Goal: Task Accomplishment & Management: Complete application form

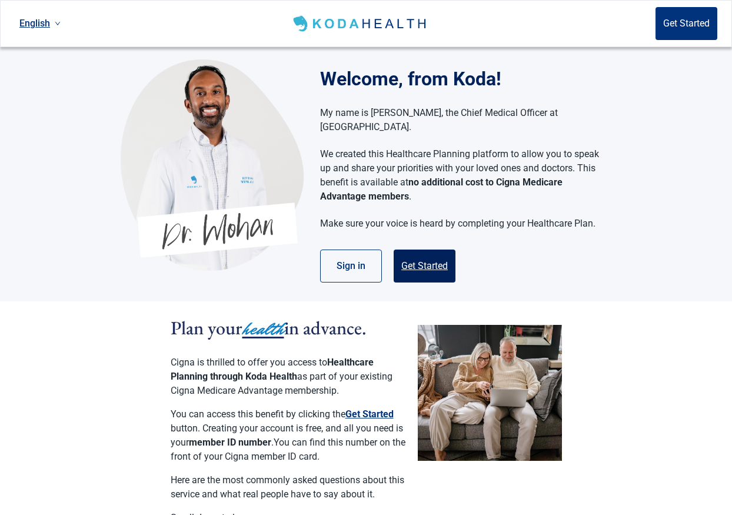
click at [428, 250] on button "Get Started" at bounding box center [425, 266] width 62 height 33
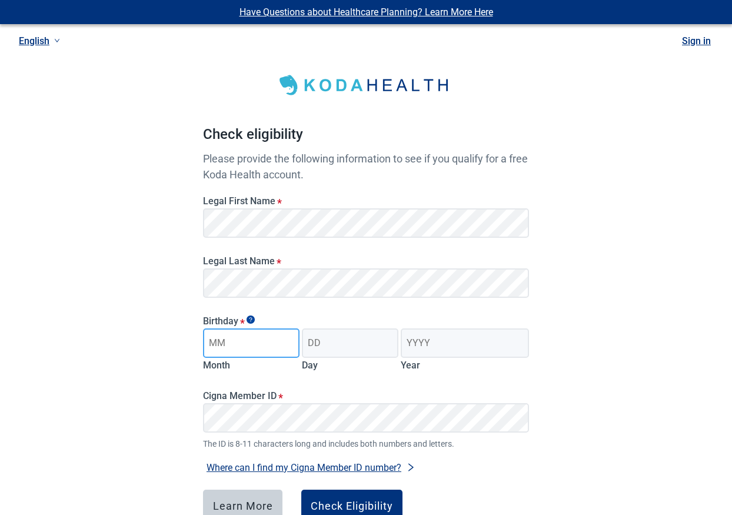
click at [270, 343] on input "Month" at bounding box center [251, 342] width 97 height 29
type input "04"
type input "01"
type input "1946"
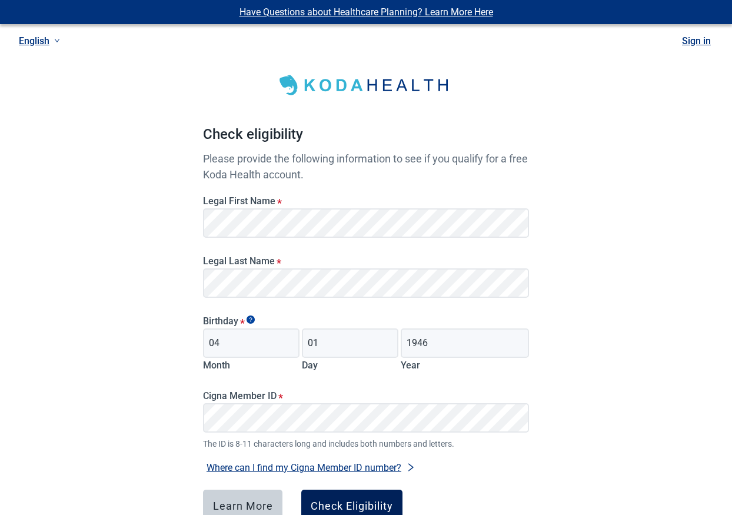
click at [354, 499] on button "Check Eligibility" at bounding box center [351, 506] width 101 height 33
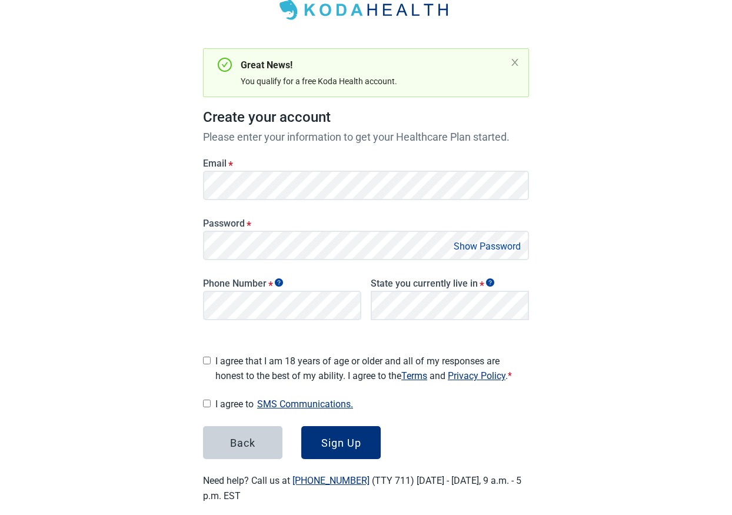
scroll to position [88, 0]
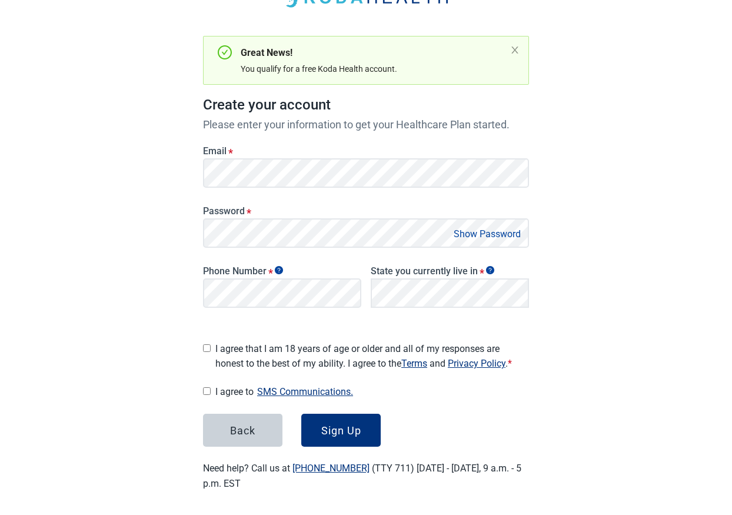
click at [486, 238] on button "Show Password" at bounding box center [487, 234] width 74 height 16
click at [632, 360] on div "Have Questions about Healthcare Planning? Learn More Here English Sign in Great…" at bounding box center [366, 215] width 732 height 607
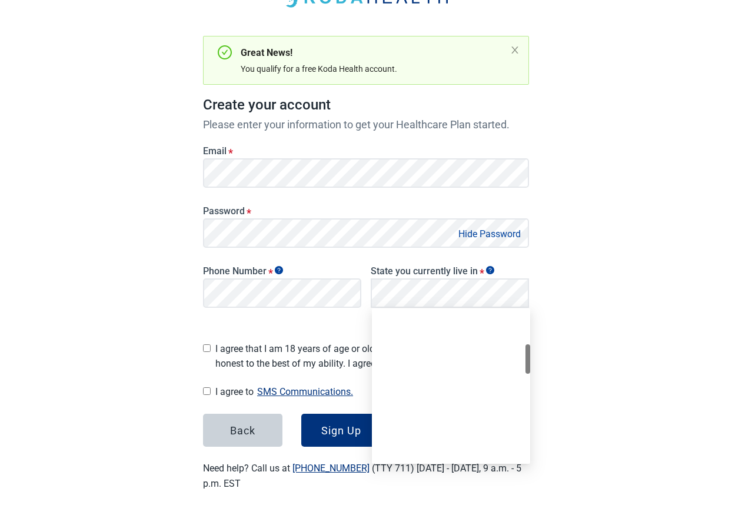
scroll to position [461, 0]
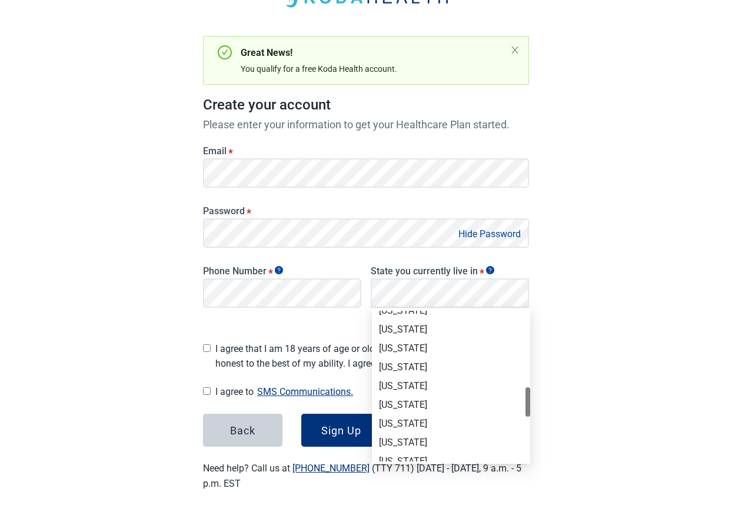
drag, startPoint x: 527, startPoint y: 360, endPoint x: 519, endPoint y: 403, distance: 43.8
click at [519, 403] on div "[US_STATE] [US_STATE] [US_STATE] [US_STATE] [US_STATE] [US_STATE] [US_STATE] [U…" at bounding box center [451, 386] width 158 height 151
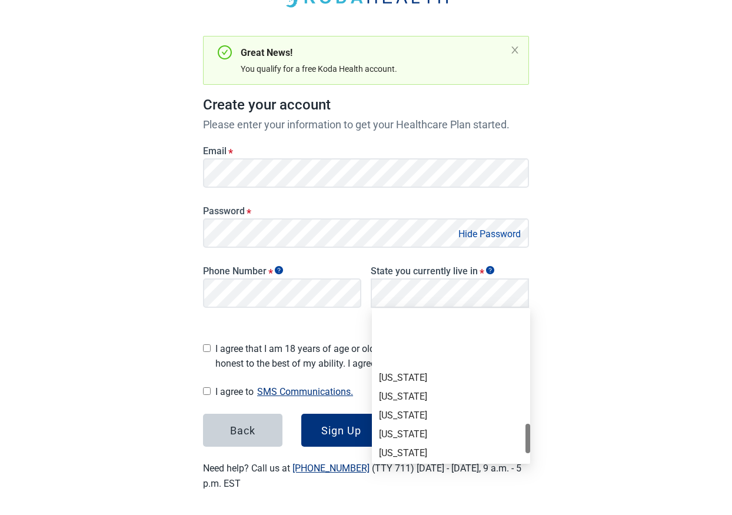
scroll to position [755, 0]
drag, startPoint x: 528, startPoint y: 397, endPoint x: 520, endPoint y: 435, distance: 38.4
click at [520, 435] on div "[US_STATE] [US_STATE] [US_STATE] [US_STATE] [US_STATE] [US_STATE] [US_STATE] [U…" at bounding box center [451, 386] width 158 height 151
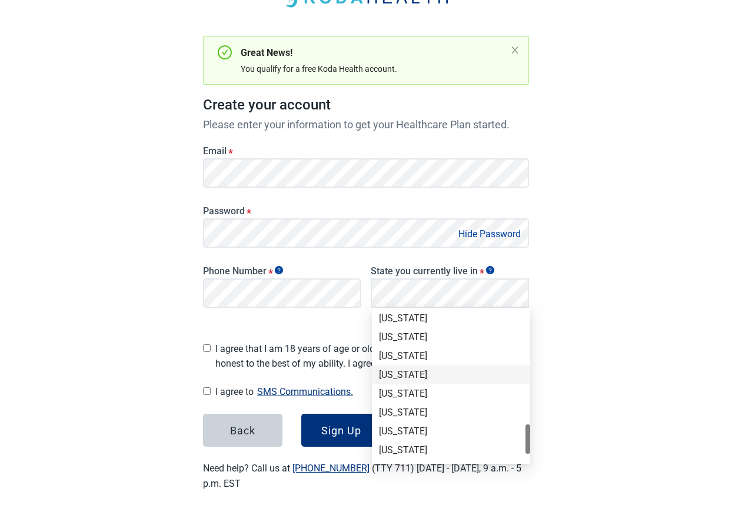
click at [400, 377] on div "[US_STATE]" at bounding box center [451, 374] width 144 height 13
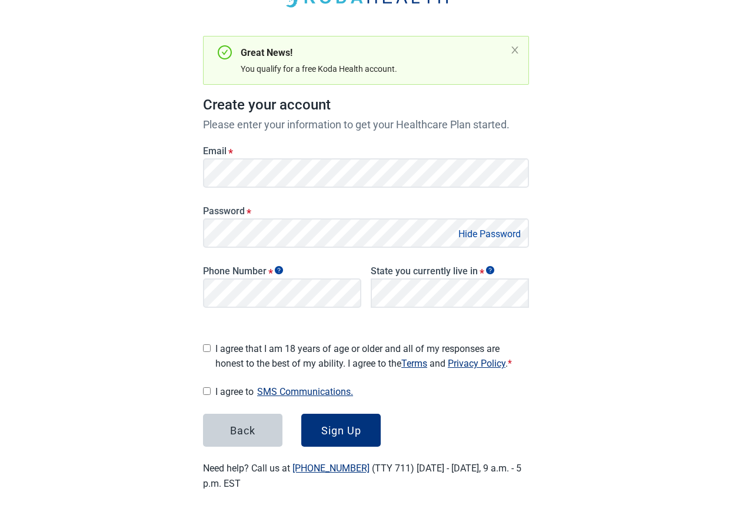
click at [210, 346] on input "I agree that I am 18 years of age or older and all of my responses are honest t…" at bounding box center [207, 348] width 8 height 8
checkbox input "true"
click at [204, 387] on input "I agree to SMS Communications." at bounding box center [207, 391] width 8 height 8
checkbox input "true"
click at [347, 429] on div "Sign Up" at bounding box center [341, 430] width 40 height 12
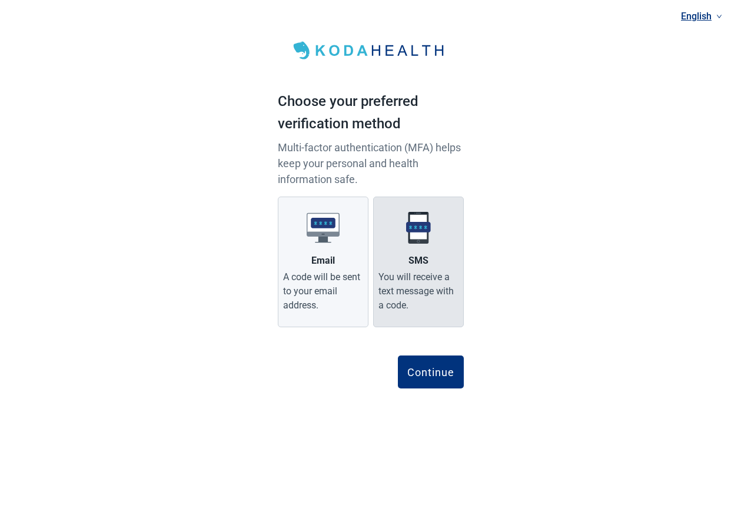
click at [430, 252] on label "SMS You will receive a text message with a code." at bounding box center [418, 262] width 91 height 131
click at [0, 0] on input "SMS You will receive a text message with a code." at bounding box center [0, 0] width 0 height 0
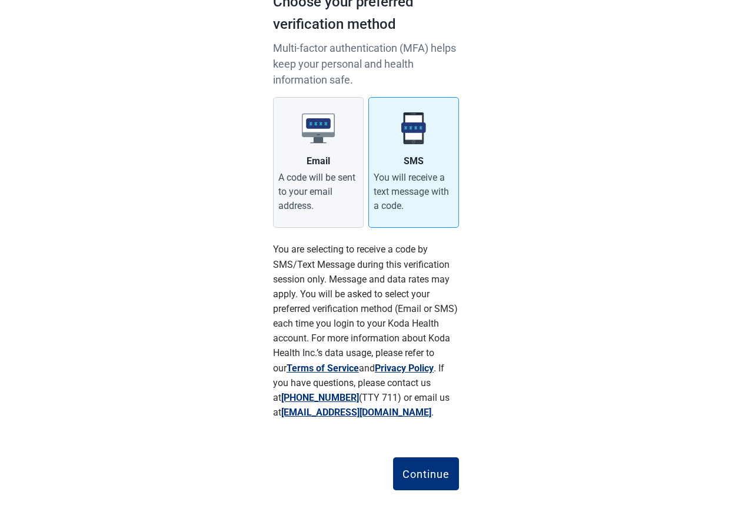
scroll to position [112, 0]
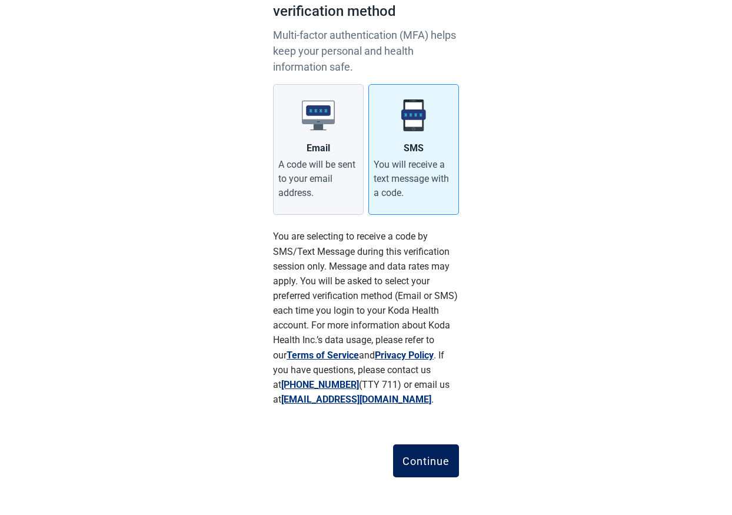
click at [429, 456] on div "Continue" at bounding box center [426, 461] width 47 height 12
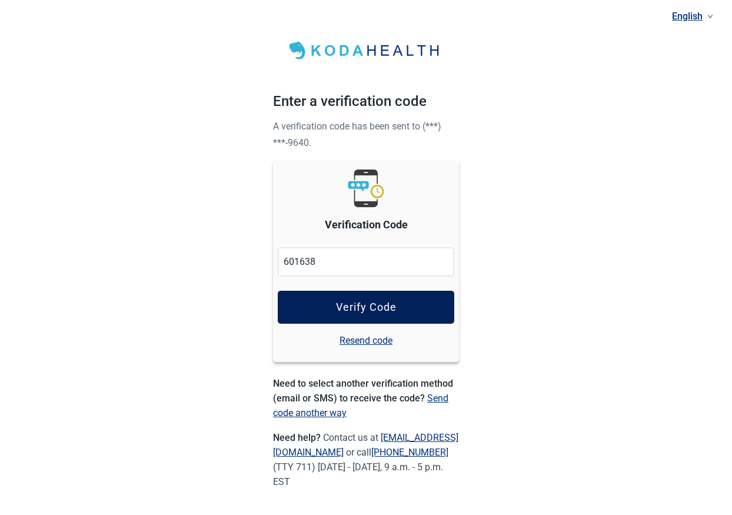
type input "601638"
click at [380, 302] on div "Verify Code" at bounding box center [366, 307] width 61 height 12
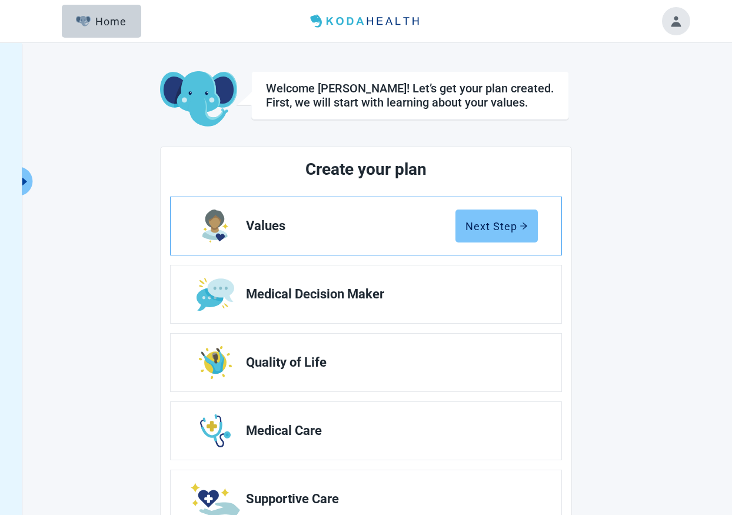
click at [510, 226] on div "Next Step" at bounding box center [497, 226] width 62 height 12
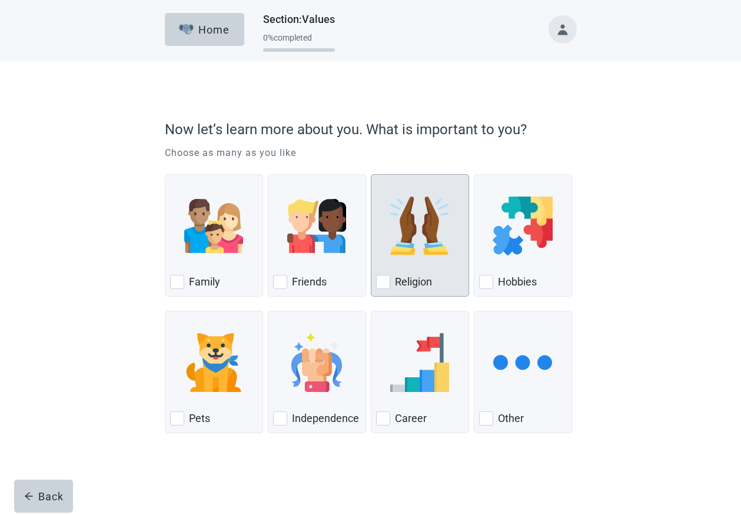
click at [384, 280] on div "Religion, checkbox, not checked" at bounding box center [383, 282] width 14 height 14
click at [371, 175] on input "Religion" at bounding box center [371, 174] width 1 height 1
checkbox input "true"
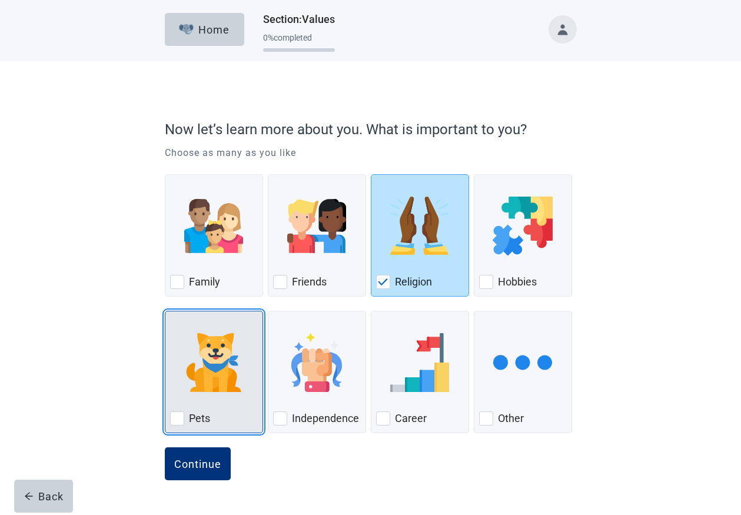
click at [173, 422] on div "Pets, checkbox, not checked" at bounding box center [177, 418] width 14 height 14
click at [165, 311] on input "Pets" at bounding box center [165, 311] width 1 height 1
checkbox input "true"
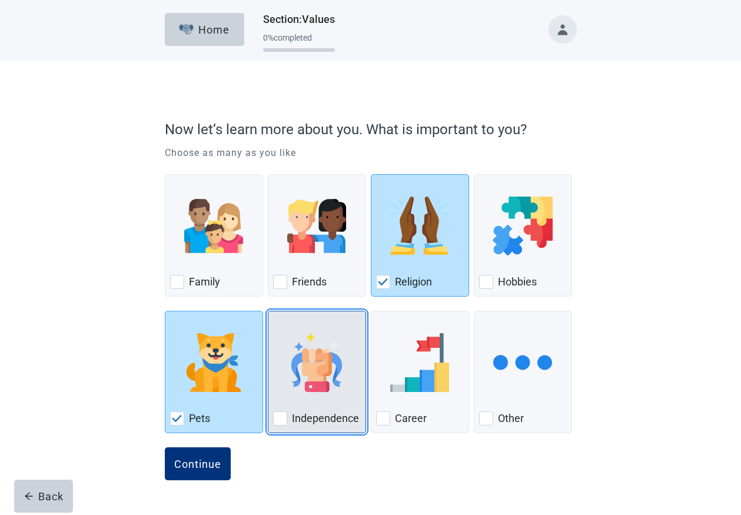
click at [281, 415] on div "Independence, checkbox, not checked" at bounding box center [280, 418] width 14 height 14
click at [268, 311] on input "Independence" at bounding box center [268, 311] width 1 height 1
checkbox input "true"
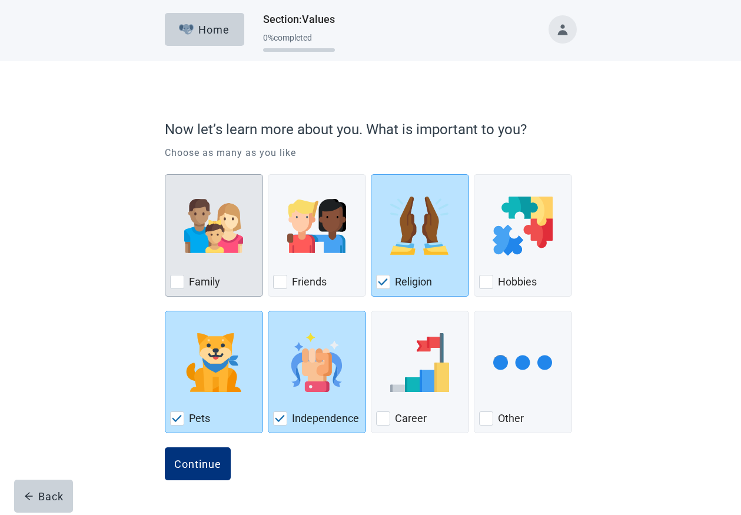
click at [175, 277] on div "Family, checkbox, not checked" at bounding box center [177, 282] width 14 height 14
click at [165, 175] on input "Family" at bounding box center [165, 174] width 1 height 1
checkbox input "true"
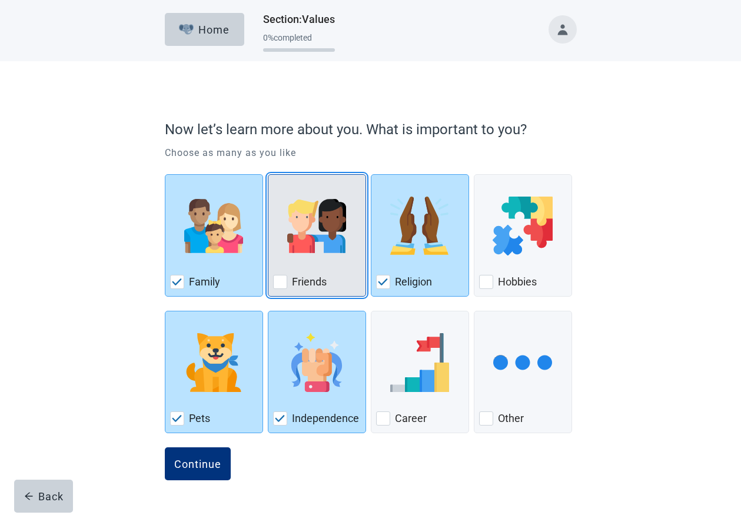
click at [281, 282] on div "Friends, checkbox, not checked" at bounding box center [280, 282] width 14 height 14
click at [268, 175] on input "Friends" at bounding box center [268, 174] width 1 height 1
checkbox input "true"
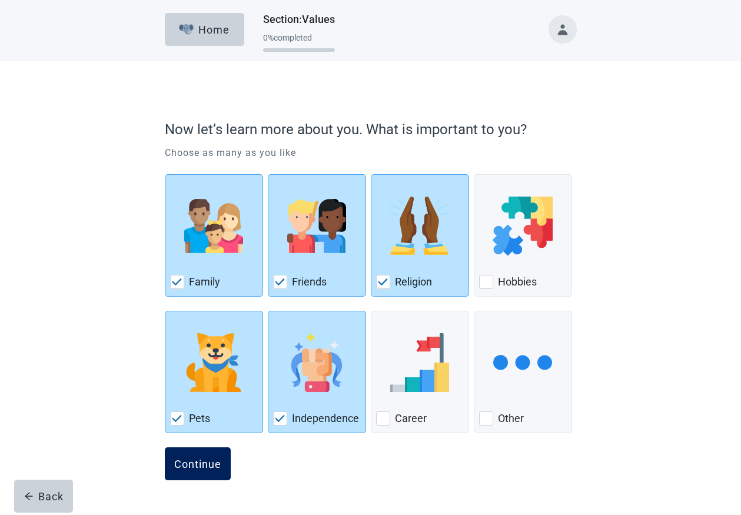
click at [202, 454] on button "Continue" at bounding box center [198, 463] width 66 height 33
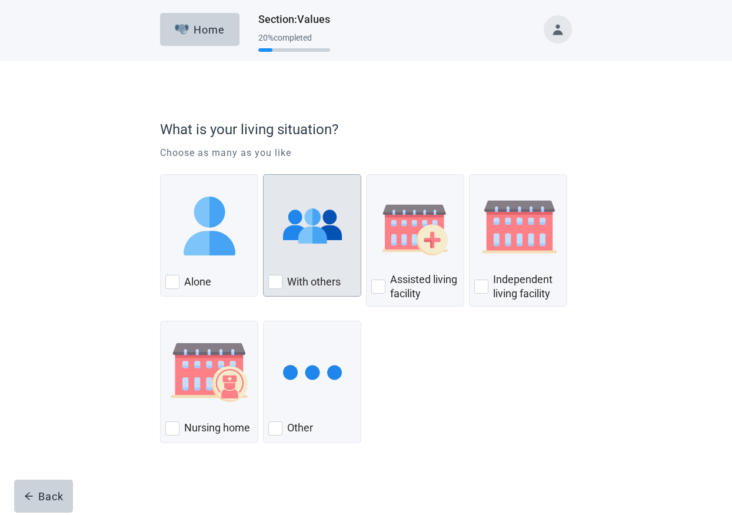
click at [271, 278] on div "With Others, checkbox, not checked" at bounding box center [275, 282] width 14 height 14
click at [264, 175] on input "With others" at bounding box center [263, 174] width 1 height 1
checkbox input "true"
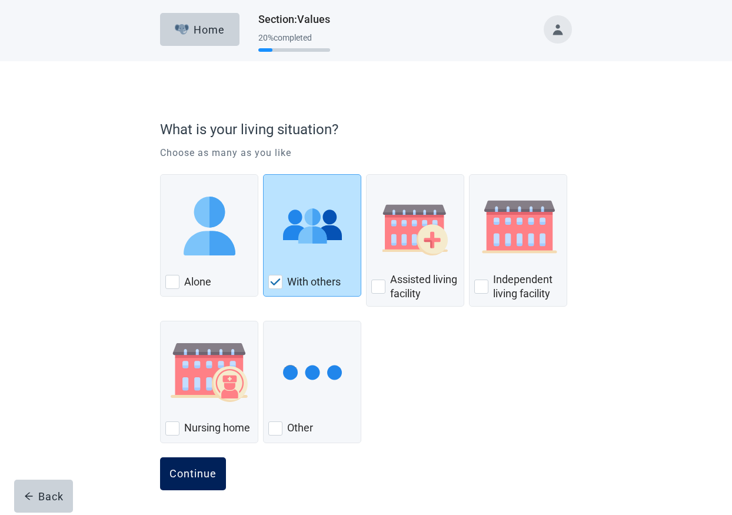
click at [190, 481] on button "Continue" at bounding box center [193, 473] width 66 height 33
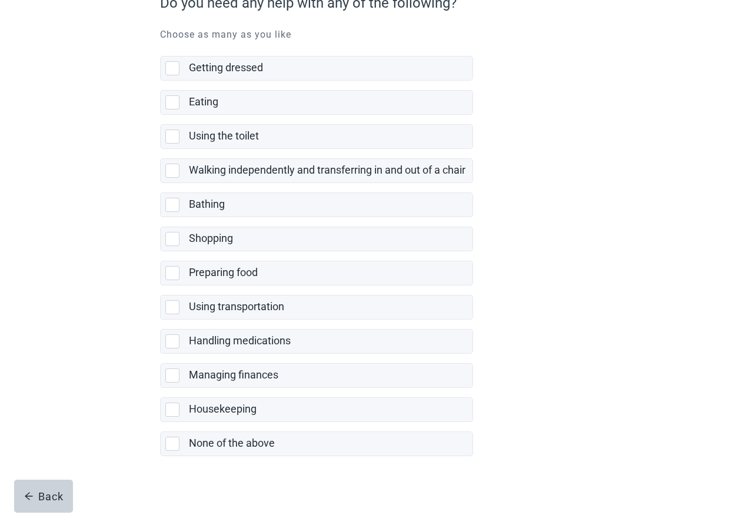
scroll to position [136, 0]
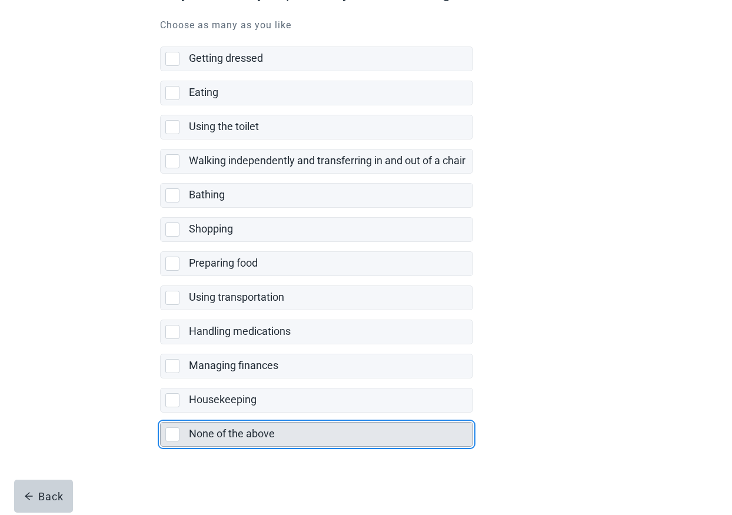
click at [171, 434] on div "None of the above, checkbox, not selected" at bounding box center [172, 434] width 14 height 14
click at [161, 413] on input "None of the above" at bounding box center [160, 413] width 1 height 1
checkbox input "true"
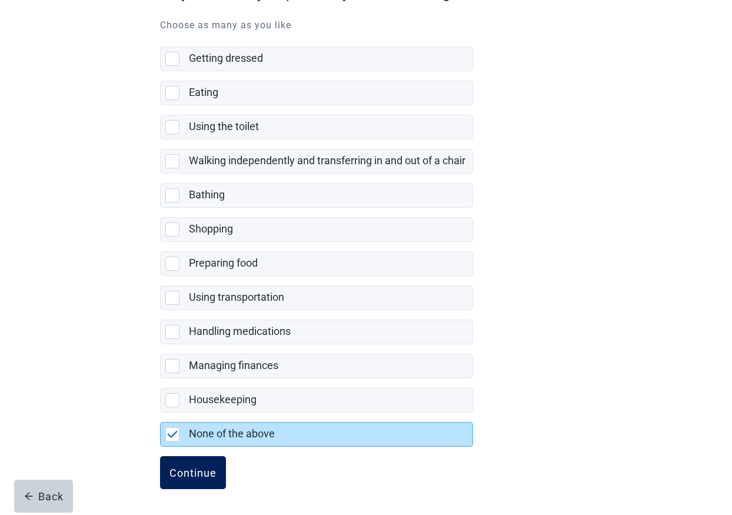
click at [196, 472] on div "Continue" at bounding box center [193, 473] width 47 height 12
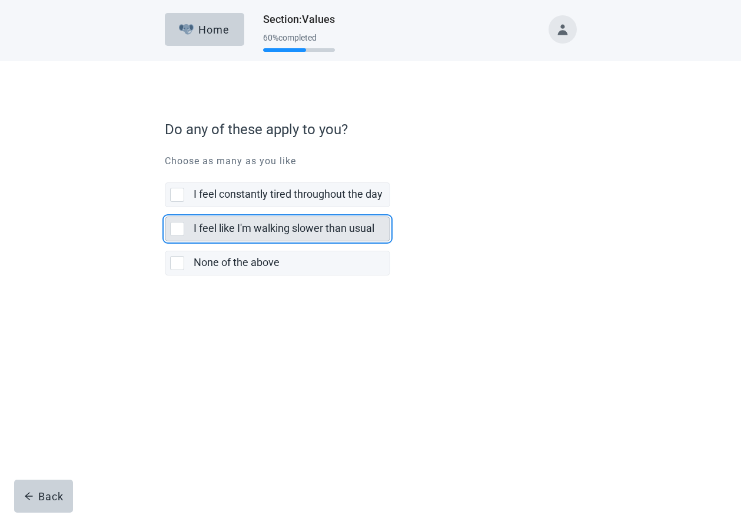
click at [169, 228] on div "I feel like I'm walking slower than usual" at bounding box center [277, 229] width 224 height 24
click at [165, 208] on input "I feel like I'm walking slower than usual" at bounding box center [165, 207] width 1 height 1
checkbox input "true"
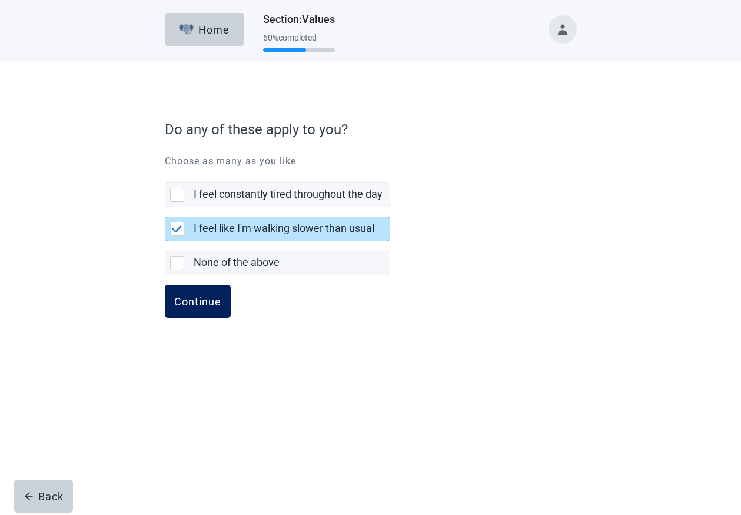
click at [210, 302] on div "Continue" at bounding box center [197, 301] width 47 height 12
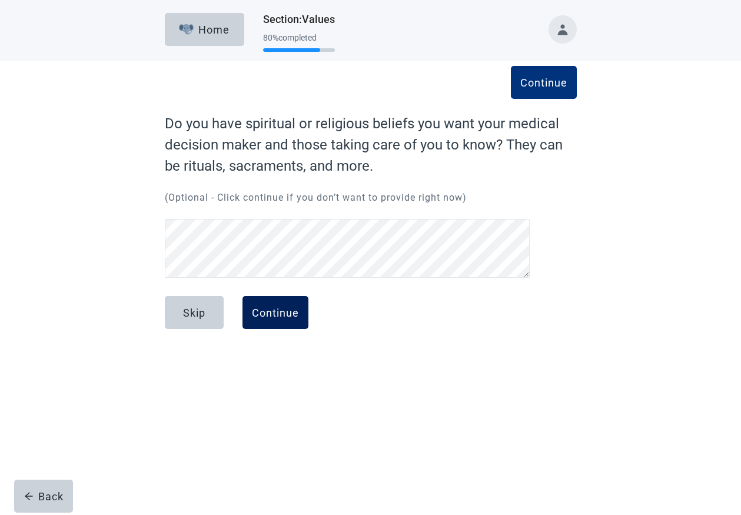
click at [281, 307] on div "Continue" at bounding box center [275, 313] width 47 height 12
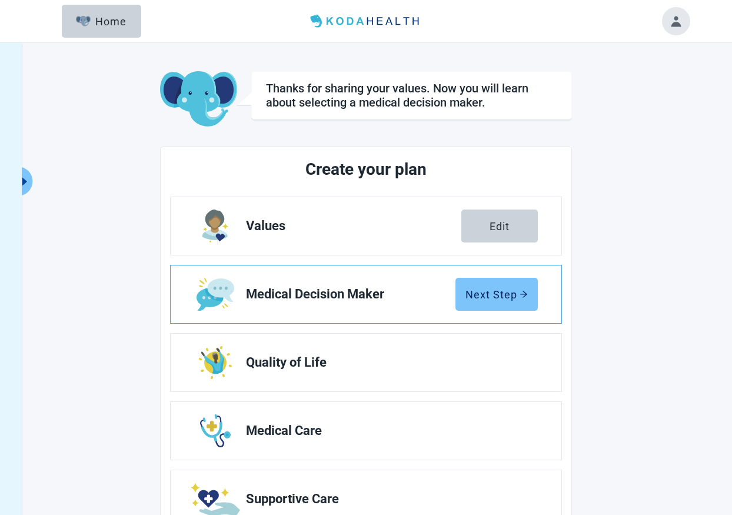
click at [500, 299] on div "Next Step" at bounding box center [497, 294] width 62 height 12
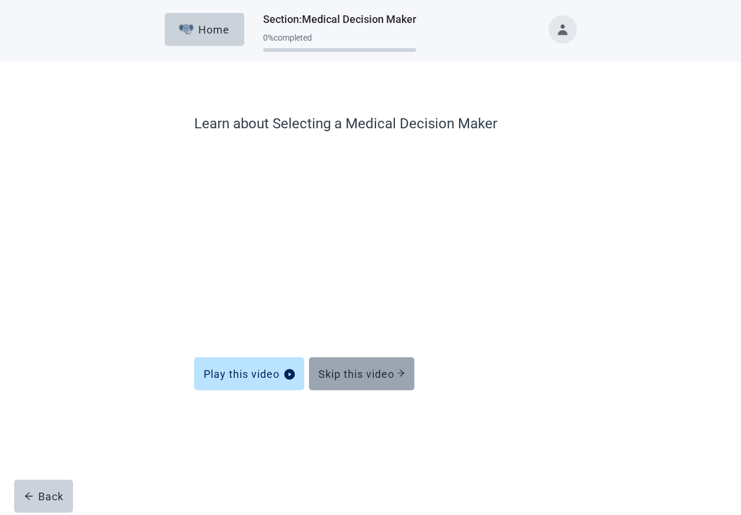
click at [372, 376] on div "Skip this video" at bounding box center [361, 374] width 87 height 12
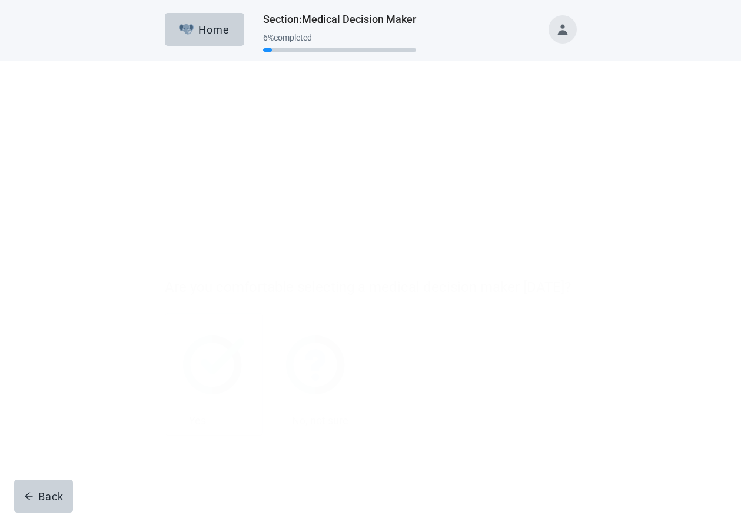
click at [175, 265] on div "Yes, checkbox, not checked" at bounding box center [177, 263] width 14 height 14
click at [165, 156] on input "Yes" at bounding box center [165, 155] width 1 height 1
checkbox input "true"
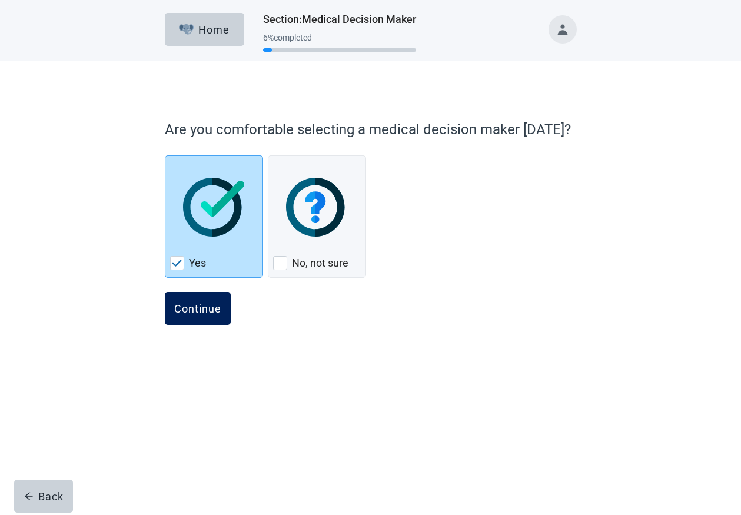
click at [207, 308] on div "Continue" at bounding box center [197, 309] width 47 height 12
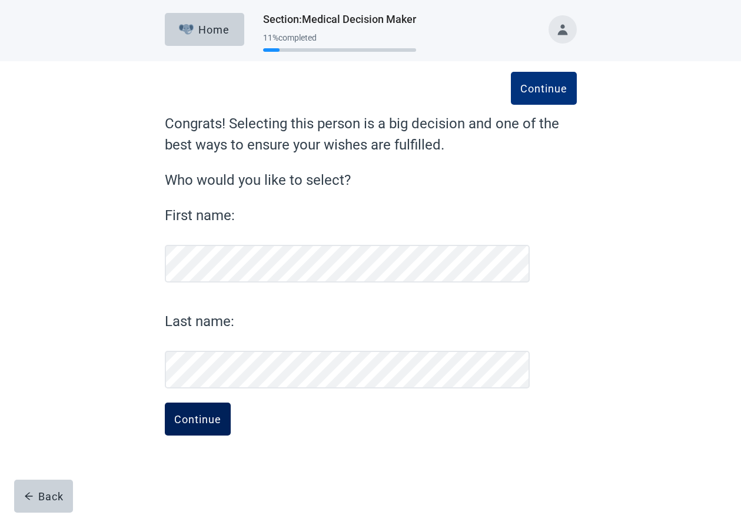
click at [204, 412] on button "Continue" at bounding box center [198, 419] width 66 height 33
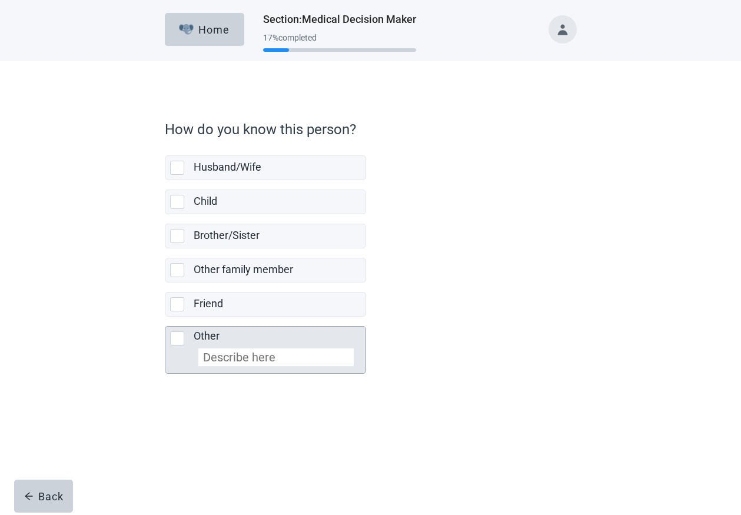
click at [175, 333] on div "Other, checkbox, not selected" at bounding box center [177, 338] width 14 height 14
click at [165, 317] on input "Other" at bounding box center [165, 317] width 1 height 1
checkbox input "true"
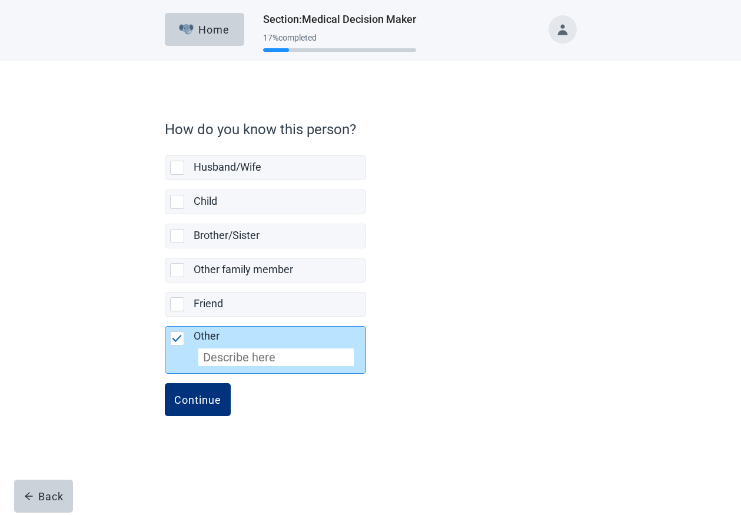
click at [220, 360] on input "Other" at bounding box center [275, 357] width 155 height 18
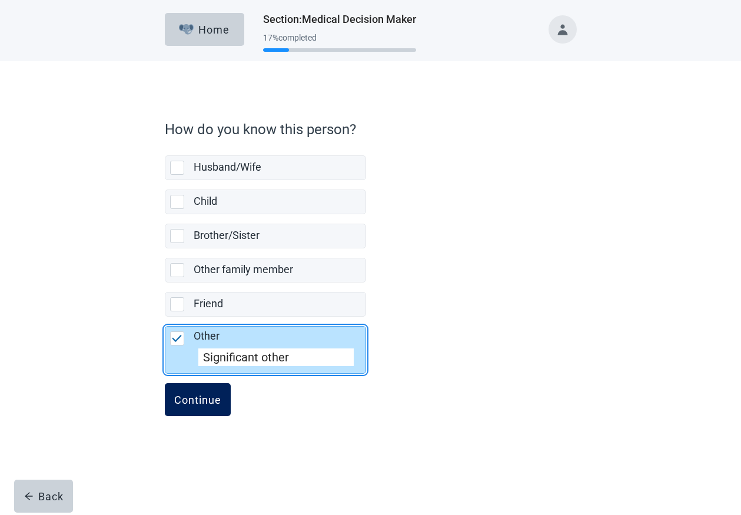
type input "Significant other"
click at [192, 393] on button "Continue" at bounding box center [198, 399] width 66 height 33
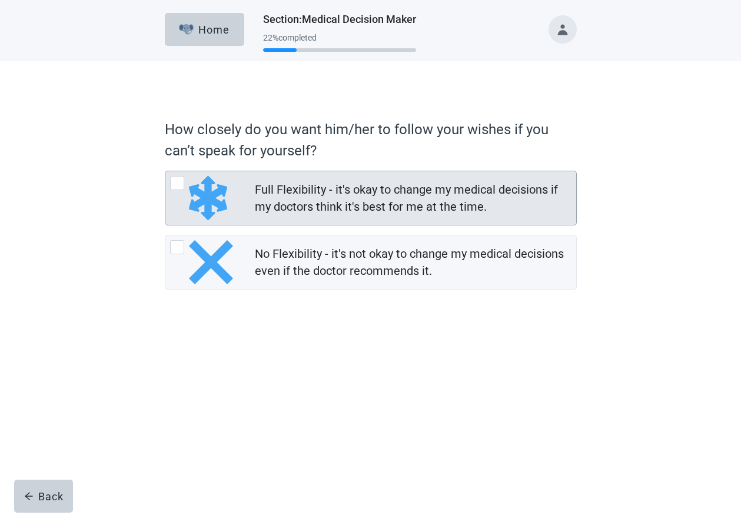
click at [175, 185] on div "Full Flexibility - it's okay to change my medical decisions if my doctors think…" at bounding box center [177, 183] width 14 height 14
click at [165, 171] on input "Full Flexibility - it's okay to change my medical decisions if my doctors think…" at bounding box center [165, 171] width 1 height 1
radio input "true"
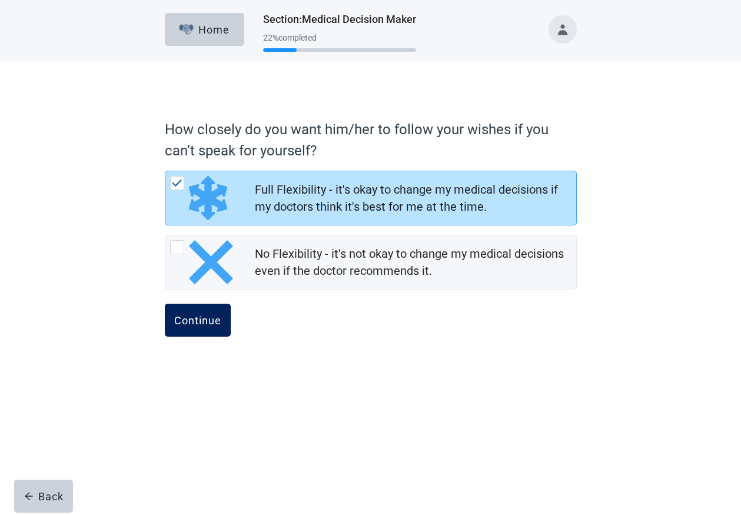
click at [195, 320] on div "Continue" at bounding box center [197, 320] width 47 height 12
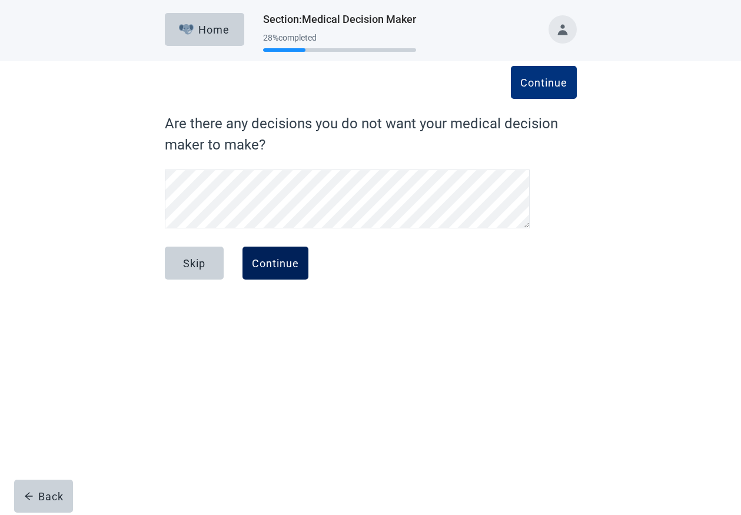
click at [270, 262] on div "Continue" at bounding box center [275, 263] width 47 height 12
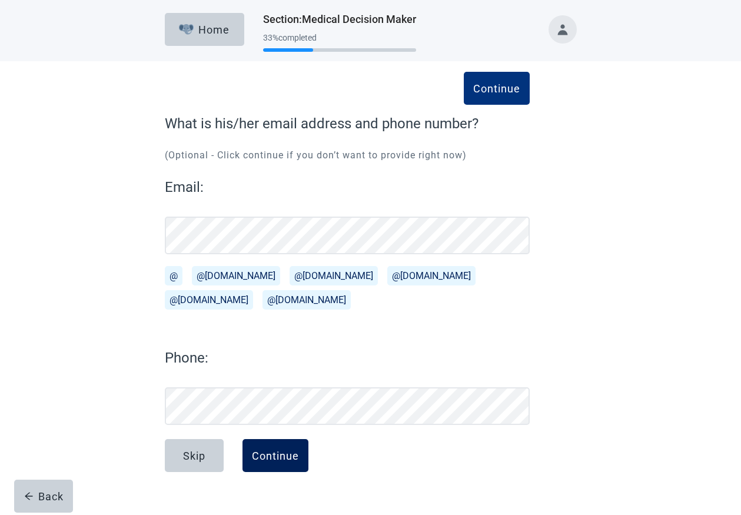
click at [268, 459] on div "Continue" at bounding box center [275, 456] width 47 height 12
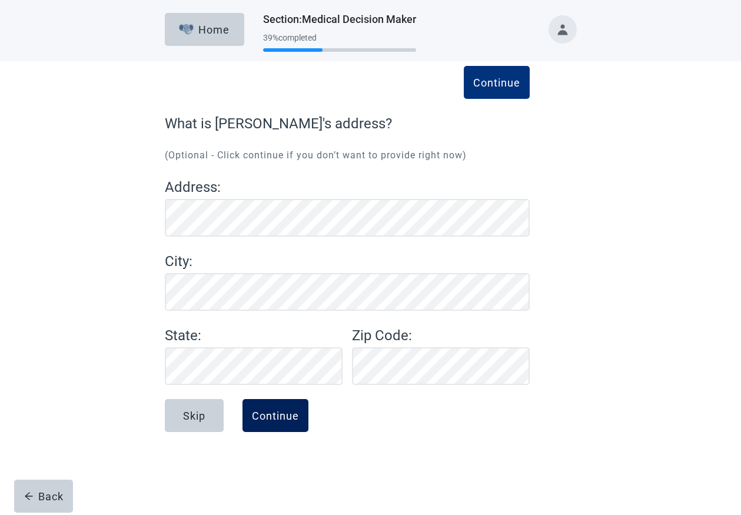
click at [276, 415] on div "Continue" at bounding box center [275, 416] width 47 height 12
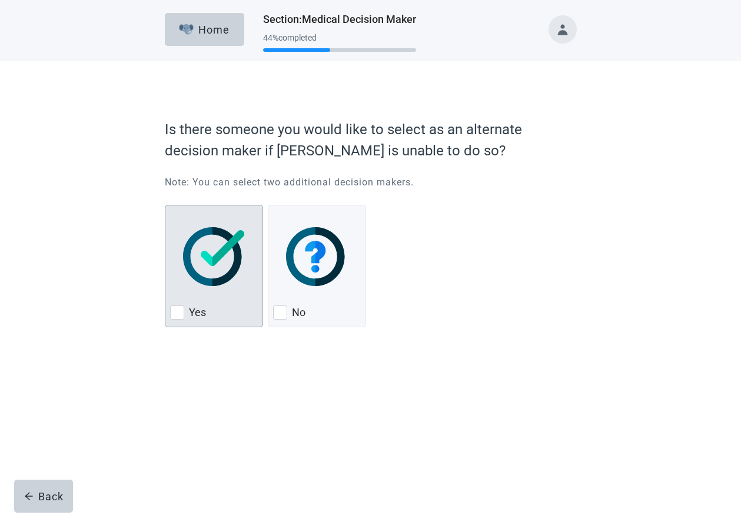
click at [175, 313] on div "Yes, checkbox, not checked" at bounding box center [177, 312] width 14 height 14
click at [165, 205] on input "Yes" at bounding box center [165, 205] width 1 height 1
checkbox input "true"
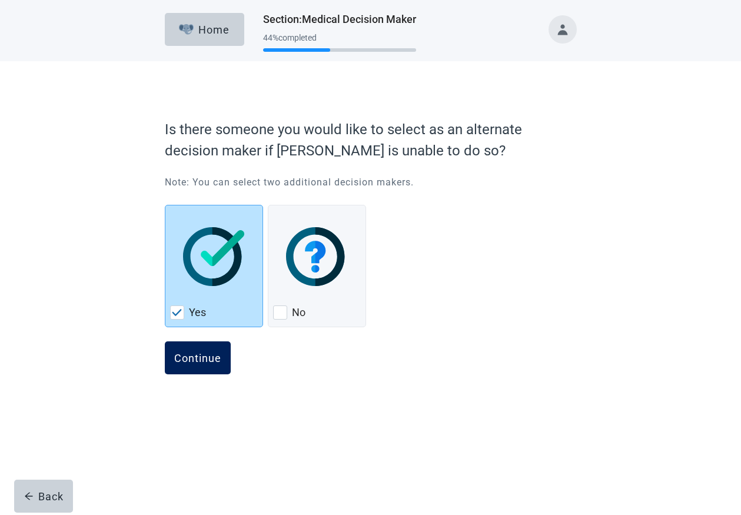
click at [203, 353] on div "Continue" at bounding box center [197, 358] width 47 height 12
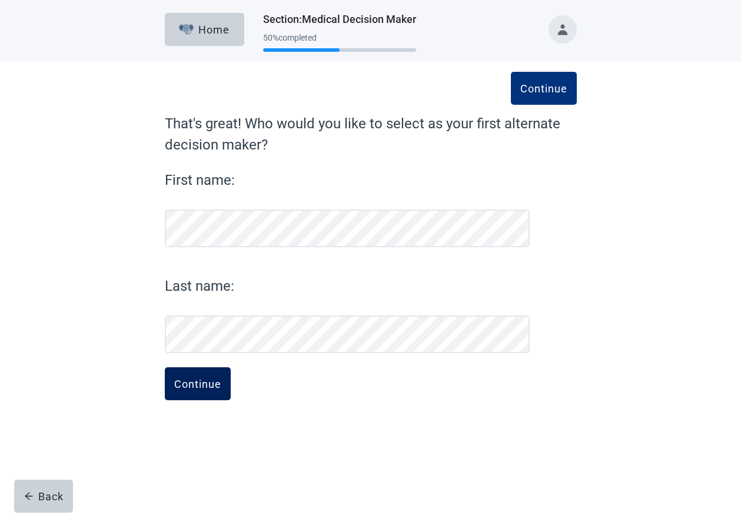
click at [214, 390] on button "Continue" at bounding box center [198, 383] width 66 height 33
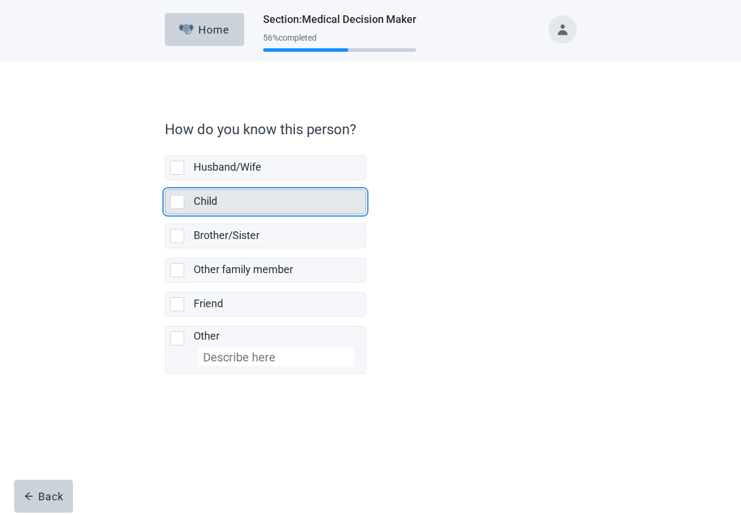
click at [175, 200] on div "Child, checkbox, not selected" at bounding box center [177, 202] width 14 height 14
click at [165, 181] on input "Child" at bounding box center [165, 180] width 1 height 1
checkbox input "true"
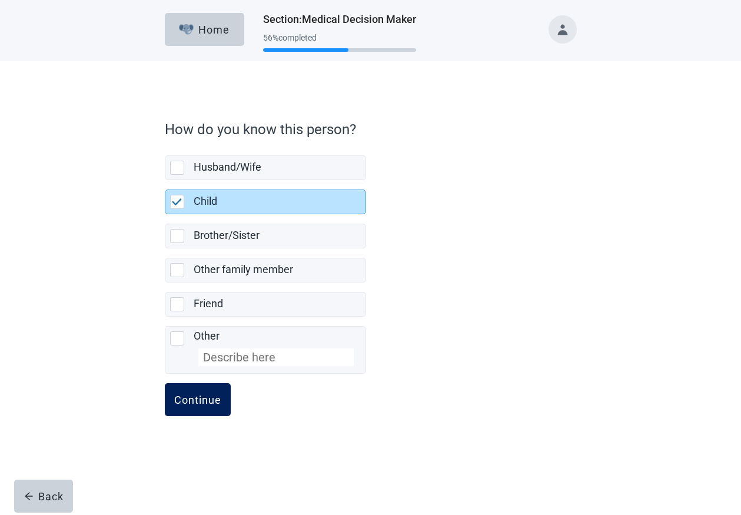
click at [195, 396] on div "Continue" at bounding box center [197, 400] width 47 height 12
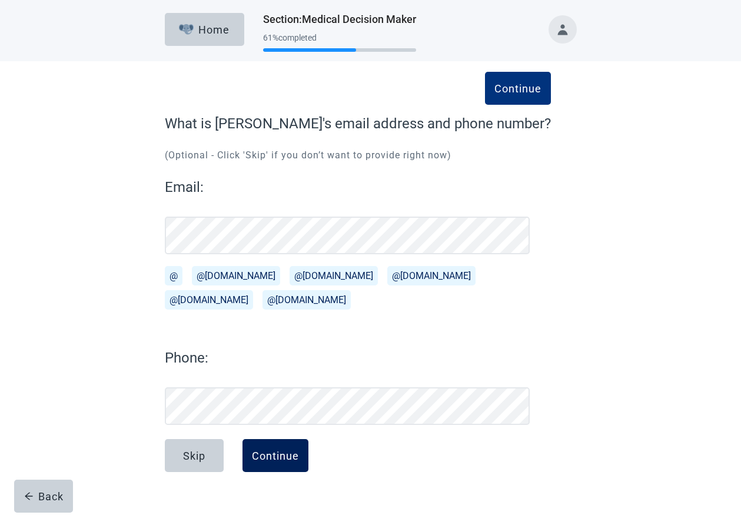
click at [267, 453] on div "Continue" at bounding box center [275, 456] width 47 height 12
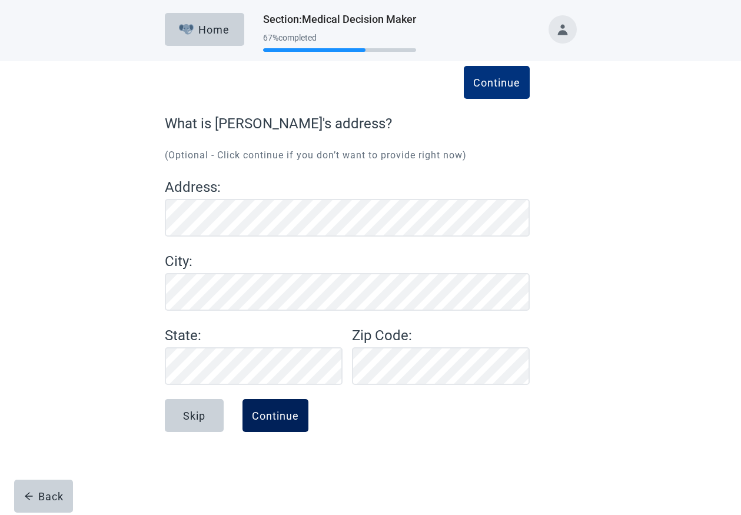
click at [266, 415] on div "Continue" at bounding box center [275, 416] width 47 height 12
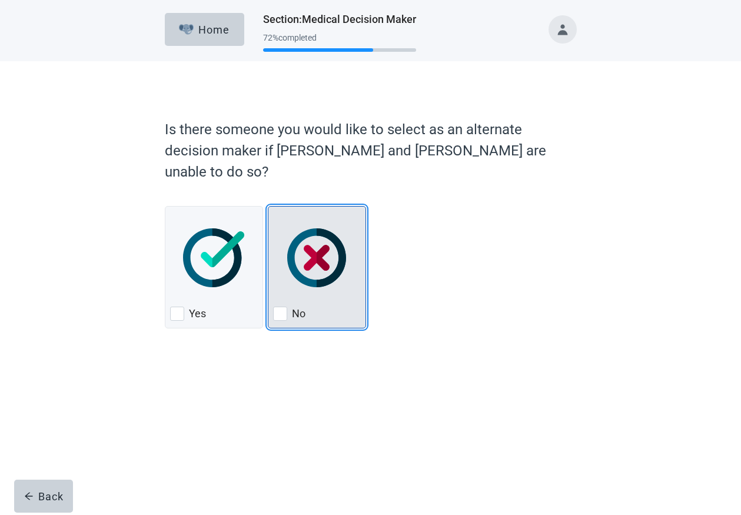
click at [283, 307] on div "No, checkbox, not checked" at bounding box center [280, 314] width 14 height 14
click at [268, 207] on input "No" at bounding box center [268, 206] width 1 height 1
checkbox input "true"
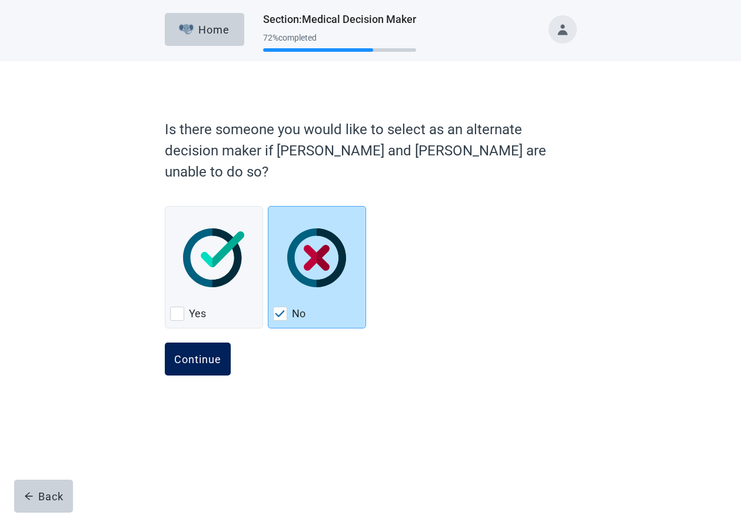
click at [192, 353] on div "Continue" at bounding box center [197, 359] width 47 height 12
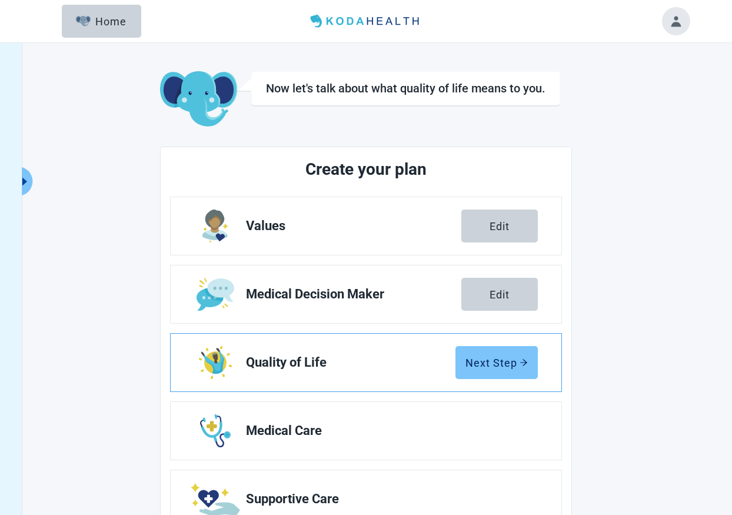
click at [489, 364] on div "Next Step" at bounding box center [497, 363] width 62 height 12
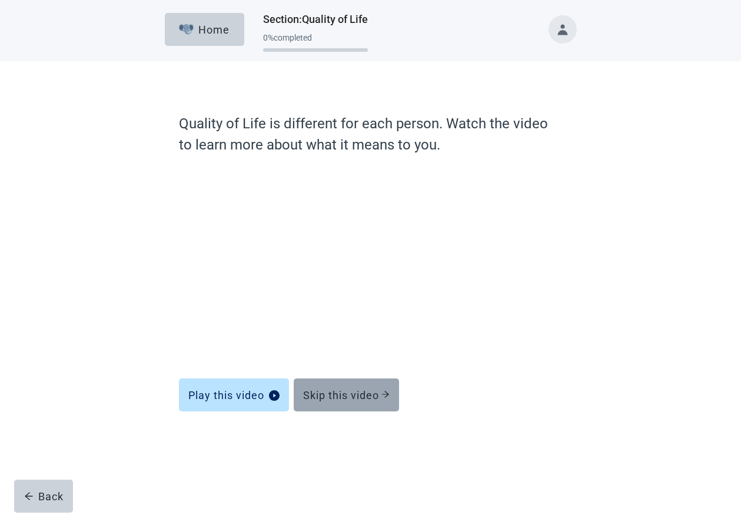
click at [384, 396] on icon "arrow-right" at bounding box center [385, 394] width 8 height 8
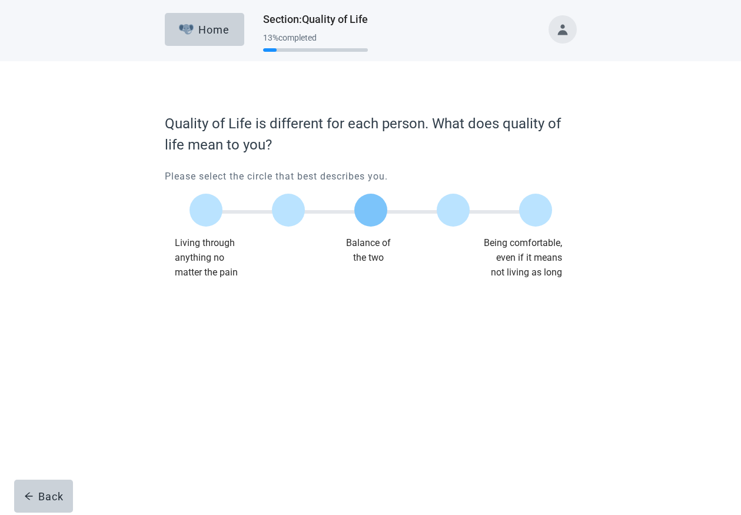
click at [370, 213] on label "Main content" at bounding box center [370, 210] width 33 height 33
click at [371, 210] on input "Quality of life scale: 50 out of 100. Balance of the two" at bounding box center [371, 210] width 0 height 0
click at [203, 312] on button "Continue" at bounding box center [198, 303] width 66 height 33
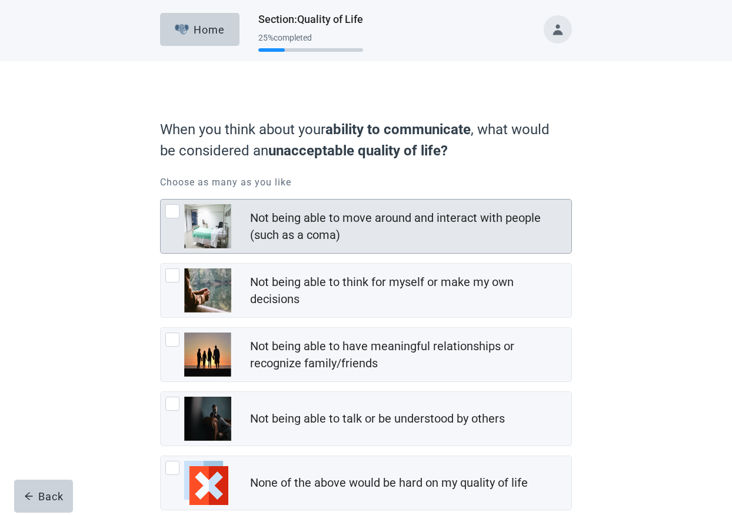
click at [172, 210] on div "Not being able to move around and interact with people (such as a coma), checkb…" at bounding box center [172, 211] width 14 height 14
click at [161, 200] on input "Not being able to move around and interact with people (such as a coma)" at bounding box center [160, 199] width 1 height 1
checkbox input "true"
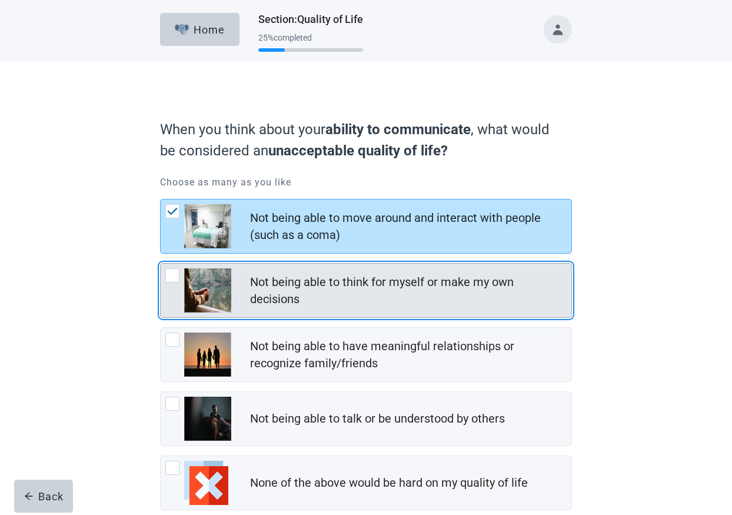
click at [169, 273] on div "Not being able to think for myself or make my own decisions, checkbox, not chec…" at bounding box center [172, 275] width 14 height 14
click at [161, 264] on input "Not being able to think for myself or make my own decisions" at bounding box center [160, 263] width 1 height 1
checkbox input "true"
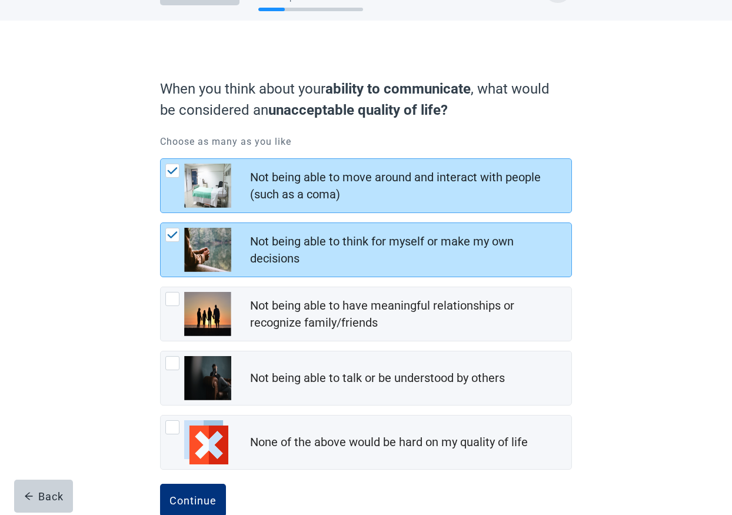
scroll to position [68, 0]
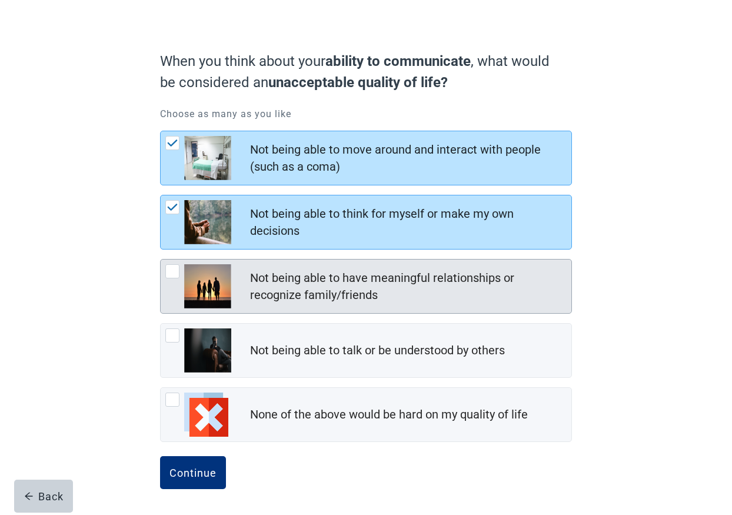
click at [170, 274] on div "Not being able to have meaningful relationships or recognize family/friends, ch…" at bounding box center [172, 271] width 14 height 14
click at [161, 260] on input "Not being able to have meaningful relationships or recognize family/friends" at bounding box center [160, 259] width 1 height 1
checkbox input "true"
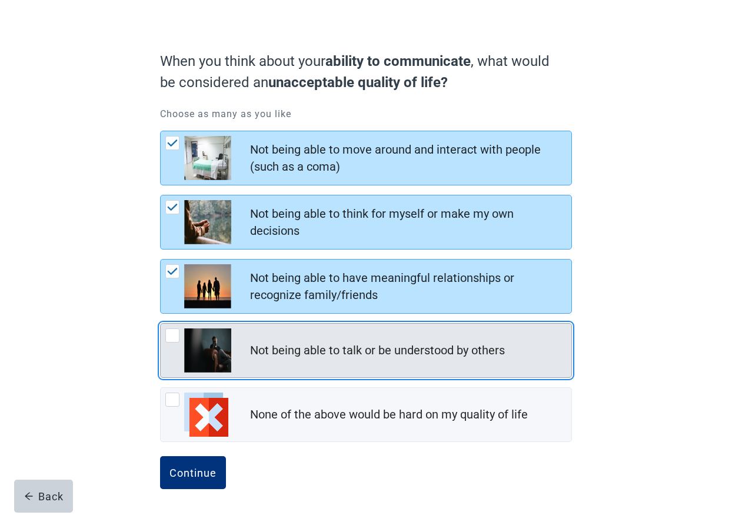
drag, startPoint x: 169, startPoint y: 339, endPoint x: 176, endPoint y: 346, distance: 10.0
click at [170, 339] on div "Not being able to talk or be understood by others, checkbox, not checked" at bounding box center [172, 335] width 14 height 14
click at [161, 324] on input "Not being able to talk or be understood by others" at bounding box center [160, 323] width 1 height 1
checkbox input "true"
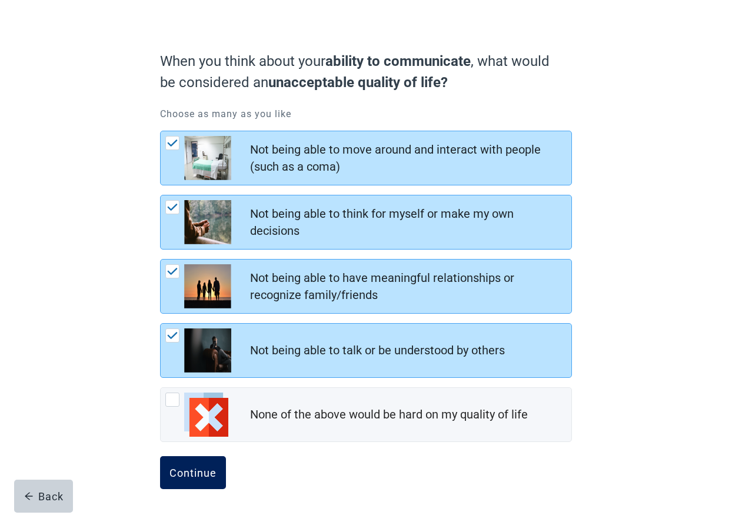
click at [195, 474] on div "Continue" at bounding box center [193, 473] width 47 height 12
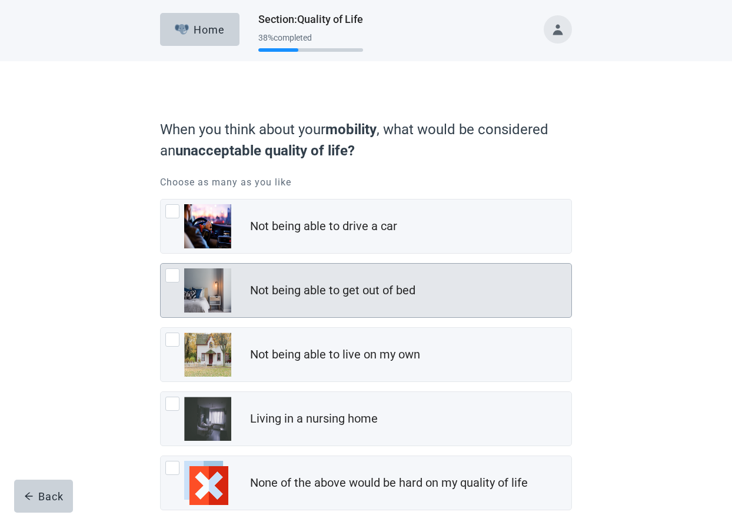
click at [172, 278] on div "Not being able to get out of bed, checkbox, not checked" at bounding box center [172, 275] width 14 height 14
click at [161, 264] on input "Not being able to get out of bed" at bounding box center [160, 263] width 1 height 1
checkbox input "true"
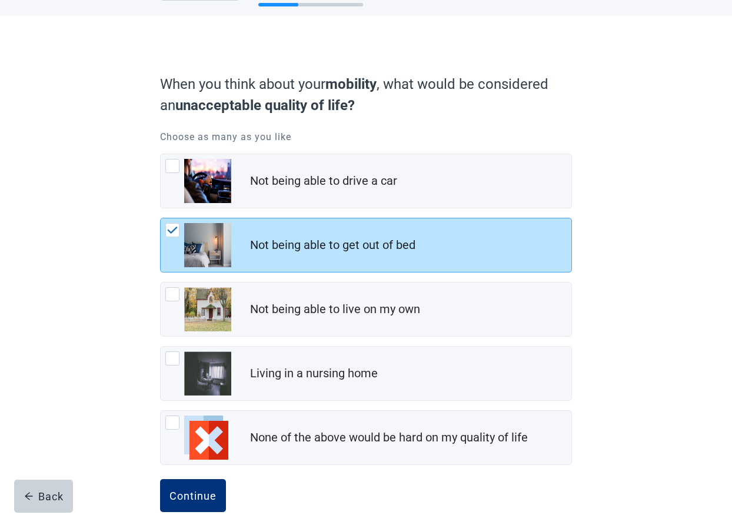
scroll to position [68, 0]
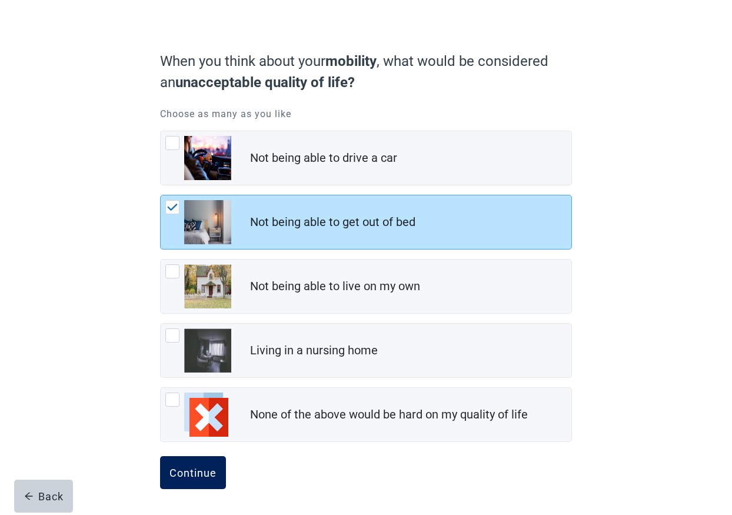
click at [195, 470] on div "Continue" at bounding box center [193, 473] width 47 height 12
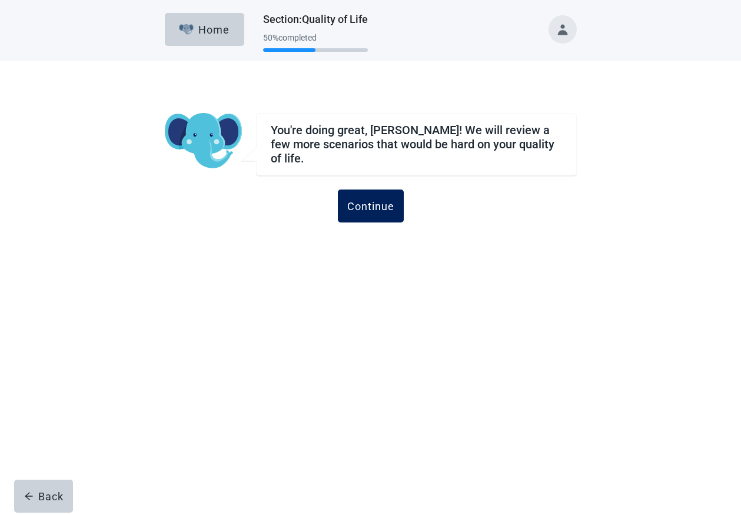
click at [369, 203] on div "Continue" at bounding box center [370, 206] width 47 height 12
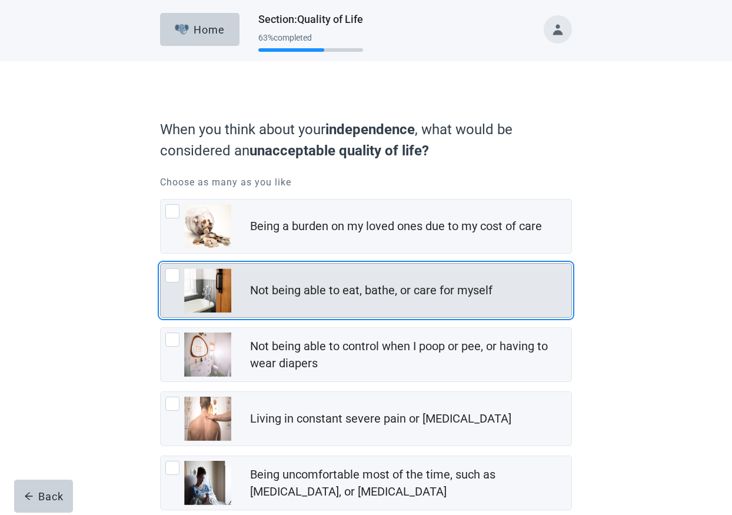
click at [173, 275] on div "Not being able to eat, bathe, or care for myself, checkbox, not checked" at bounding box center [172, 275] width 14 height 14
click at [161, 264] on input "Not being able to eat, bathe, or care for myself" at bounding box center [160, 263] width 1 height 1
checkbox input "true"
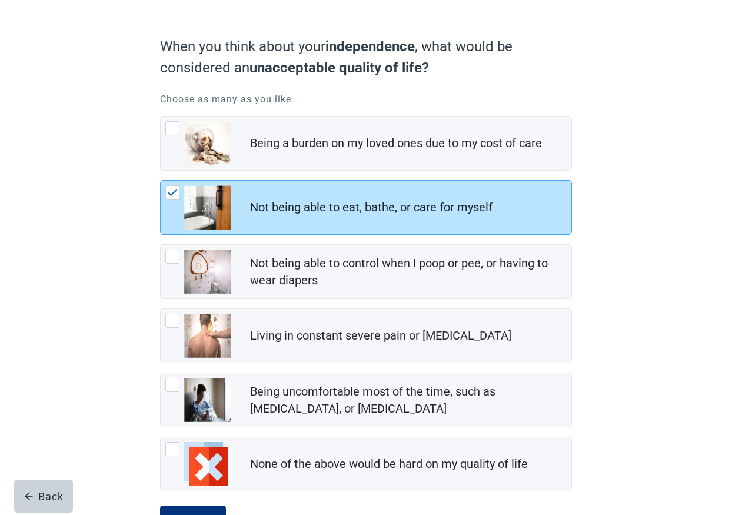
scroll to position [132, 0]
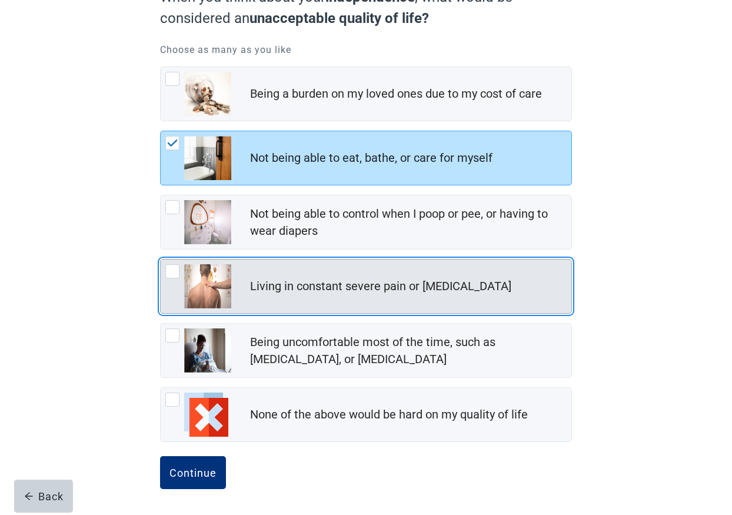
click at [170, 273] on div "Living in constant severe pain or shortness of breath, checkbox, not checked" at bounding box center [172, 271] width 14 height 14
click at [161, 260] on input "Living in constant severe pain or [MEDICAL_DATA]" at bounding box center [160, 259] width 1 height 1
checkbox input "true"
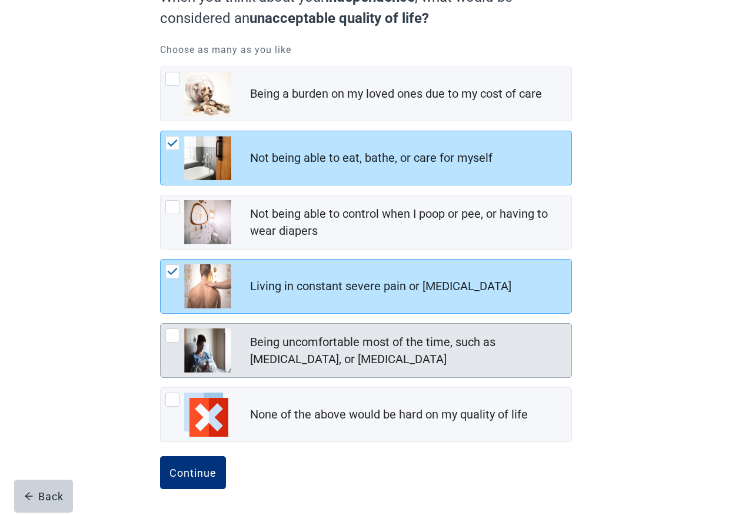
click at [168, 336] on div "Being uncomfortable most of the time, such as nausea, vomiting, or diarrhea, ch…" at bounding box center [172, 335] width 14 height 14
click at [161, 324] on input "Being uncomfortable most of the time, such as [MEDICAL_DATA], or [MEDICAL_DATA]" at bounding box center [160, 323] width 1 height 1
checkbox input "true"
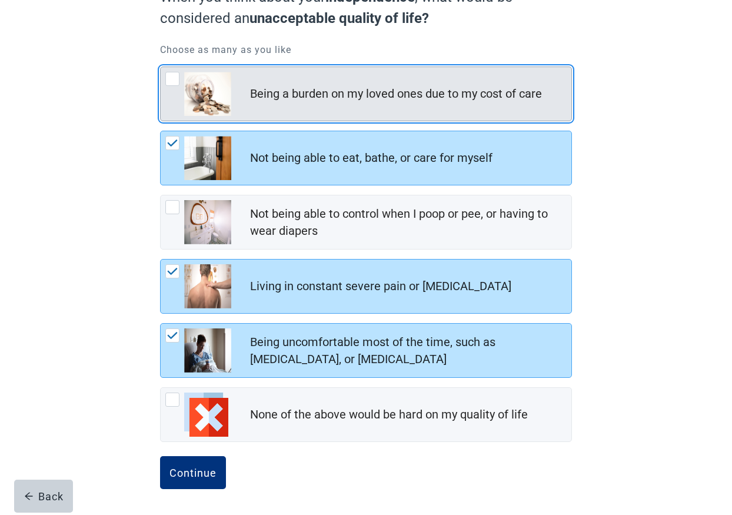
click at [166, 71] on div "Being a burden on my loved ones due to my cost of care" at bounding box center [366, 94] width 411 height 54
click at [161, 67] on input "Being a burden on my loved ones due to my cost of care" at bounding box center [160, 67] width 1 height 1
checkbox input "true"
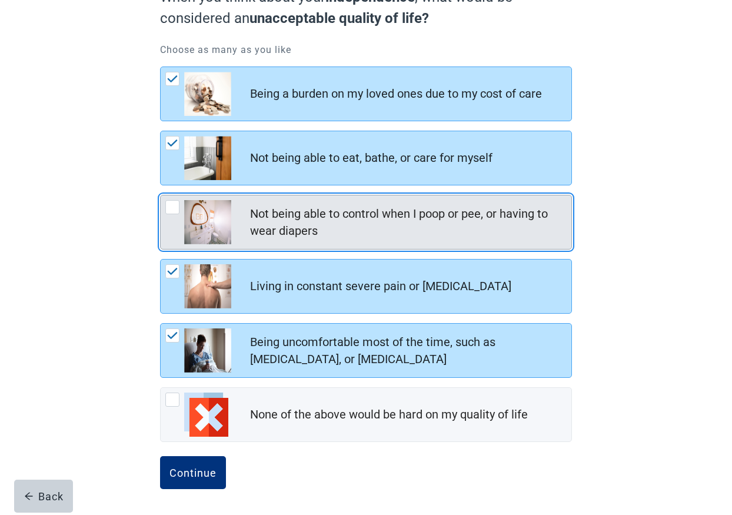
click at [175, 202] on div "Not being able to control when I poop or pee, or having to wear diapers, checkb…" at bounding box center [172, 207] width 14 height 14
click at [161, 195] on input "Not being able to control when I poop or pee, or having to wear diapers" at bounding box center [160, 195] width 1 height 1
checkbox input "true"
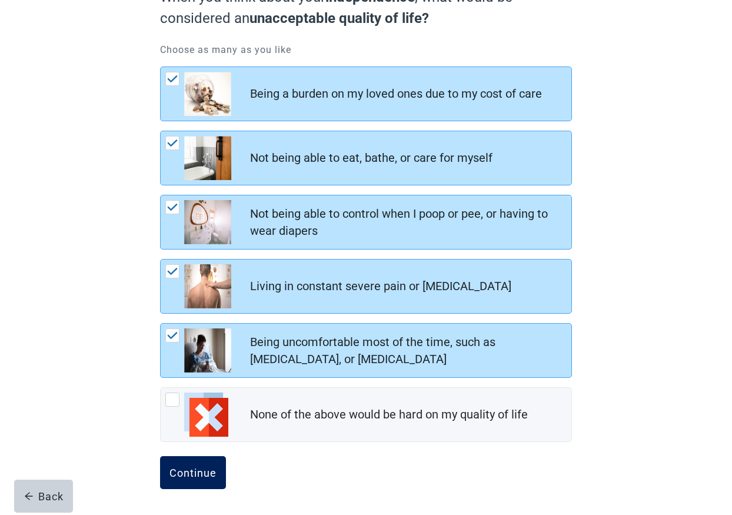
click at [200, 471] on div "Continue" at bounding box center [193, 473] width 47 height 12
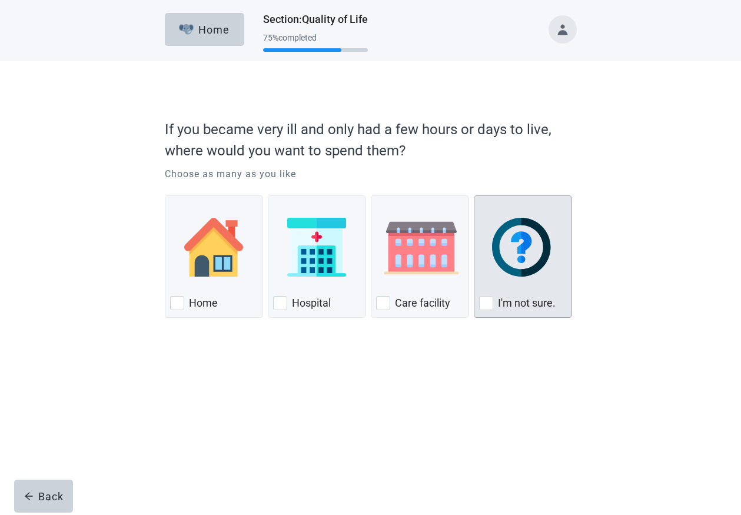
click at [481, 300] on div "I'm not sure., checkbox, not checked" at bounding box center [486, 303] width 14 height 14
click at [474, 196] on input "I'm not sure." at bounding box center [474, 195] width 1 height 1
checkbox input "true"
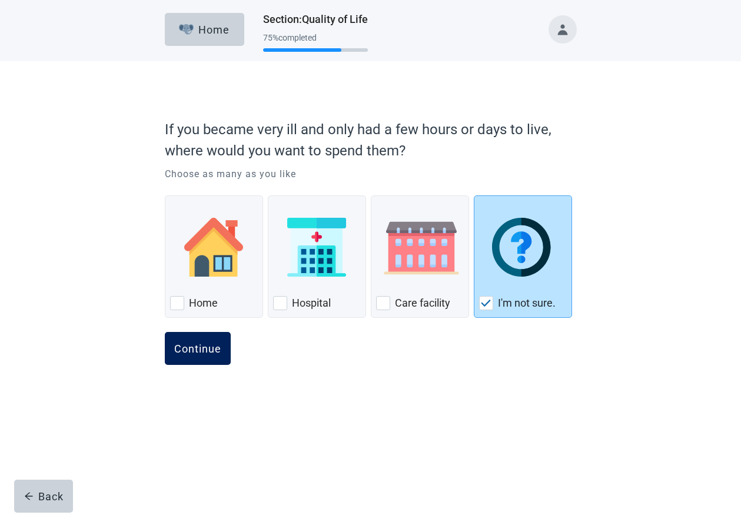
click at [204, 344] on div "Continue" at bounding box center [197, 349] width 47 height 12
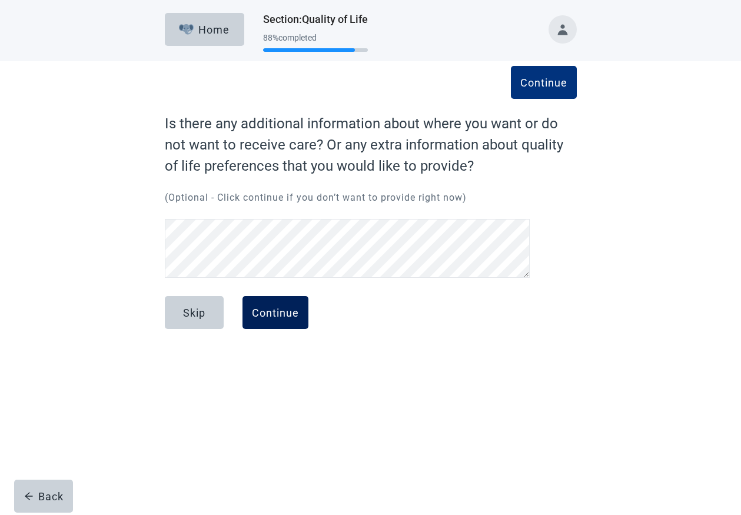
click at [289, 316] on div "Continue" at bounding box center [275, 313] width 47 height 12
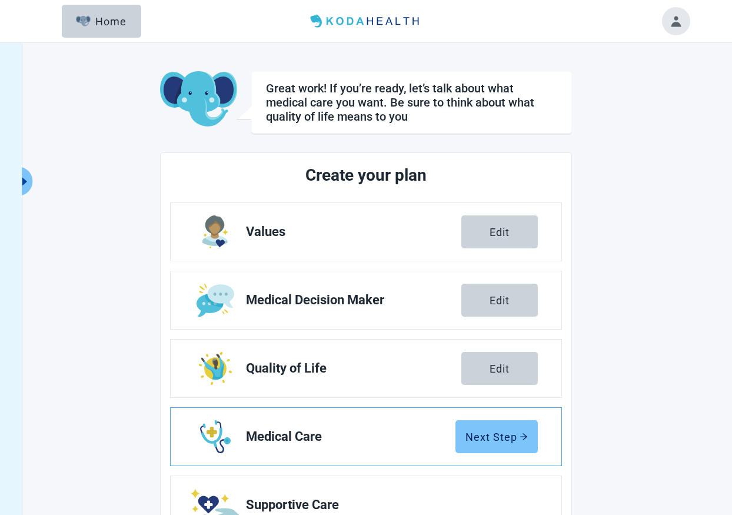
click at [504, 439] on div "Next Step" at bounding box center [497, 437] width 62 height 12
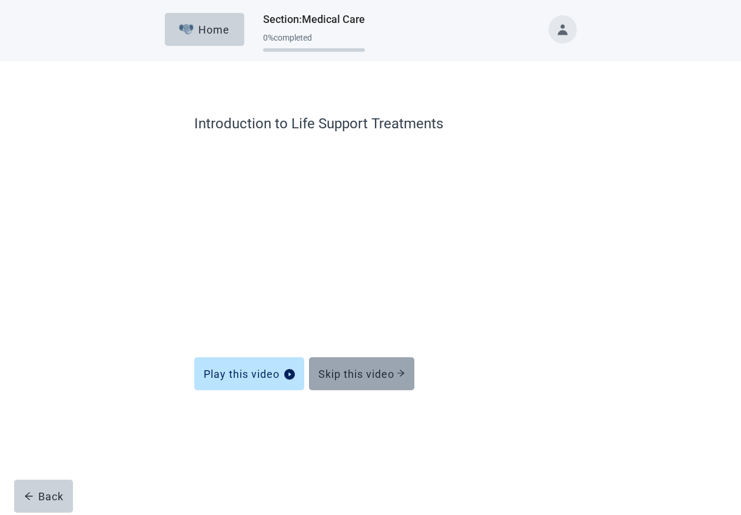
click at [366, 377] on div "Skip this video" at bounding box center [361, 374] width 87 height 12
click at [379, 370] on div "Skip this video" at bounding box center [361, 374] width 87 height 12
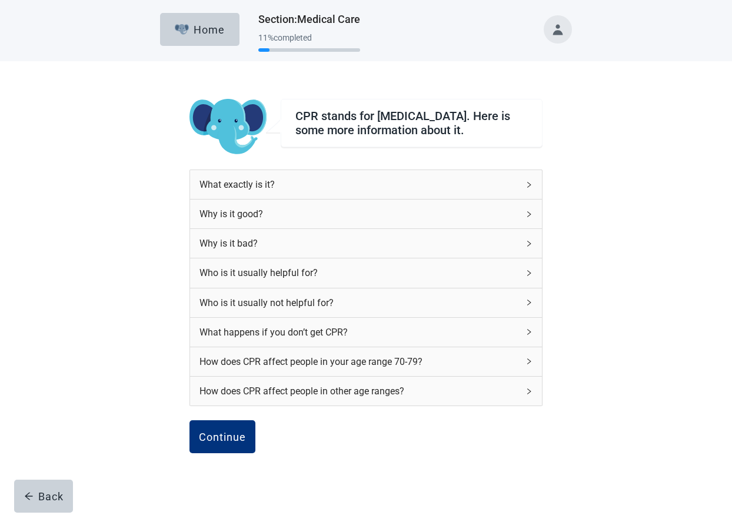
click at [527, 365] on icon "right" at bounding box center [529, 361] width 7 height 7
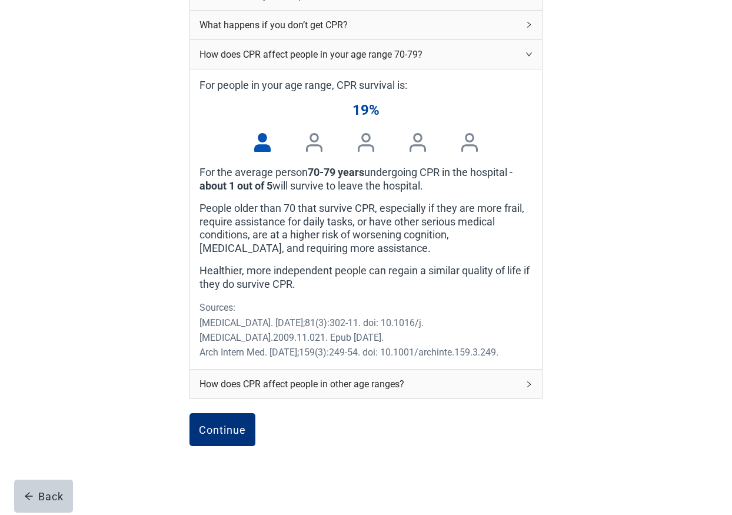
scroll to position [314, 0]
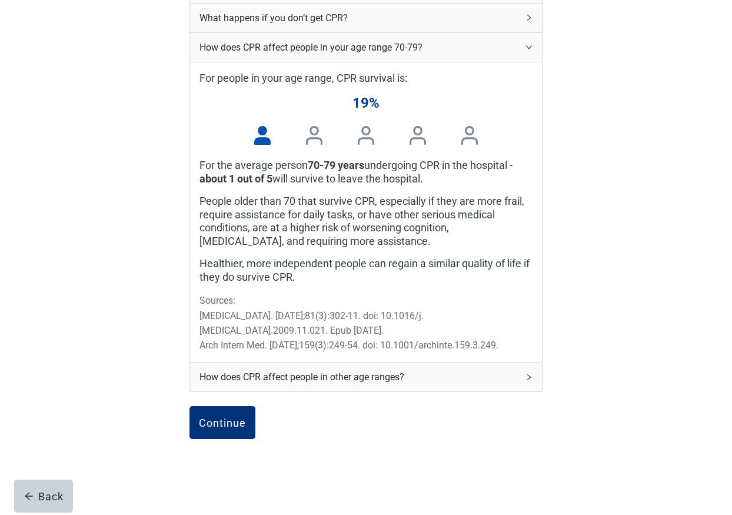
click at [526, 381] on icon "right" at bounding box center [529, 377] width 7 height 7
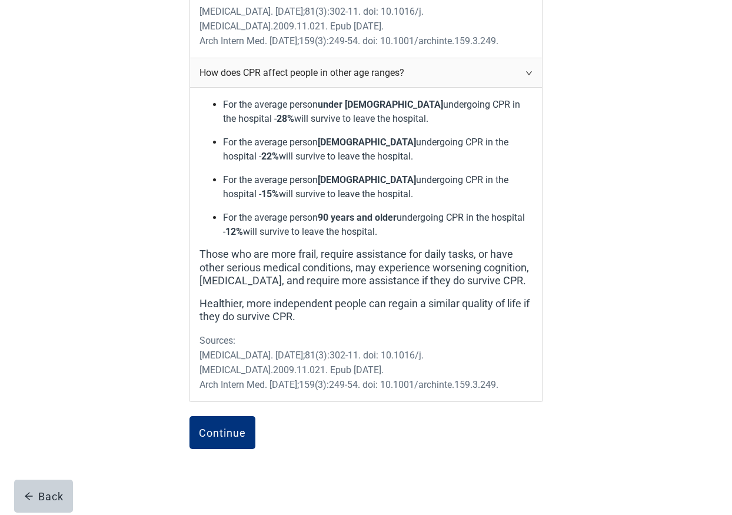
scroll to position [623, 0]
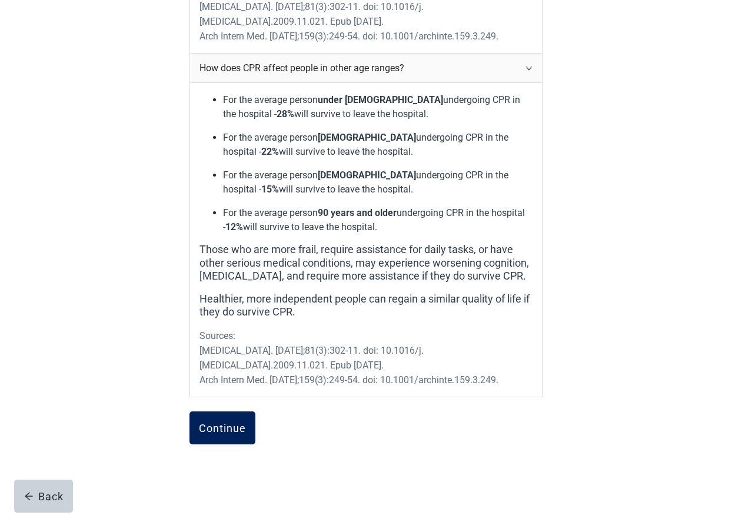
click at [216, 441] on button "Continue" at bounding box center [223, 427] width 66 height 33
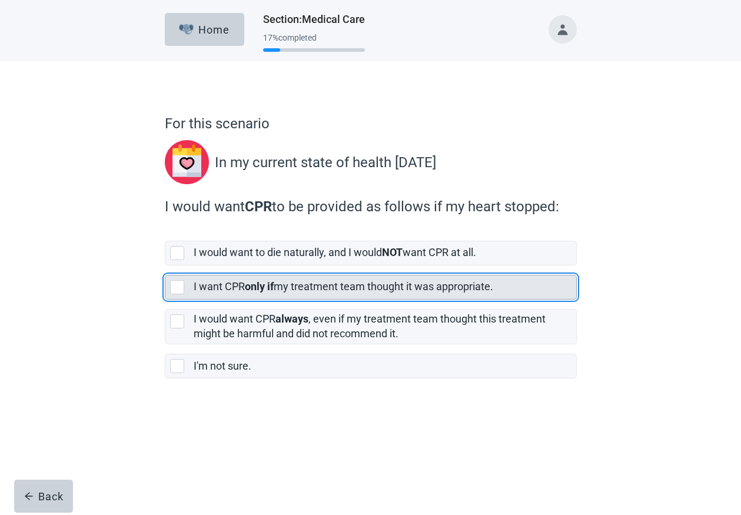
click at [175, 291] on div "[object Object], checkbox, not selected" at bounding box center [177, 287] width 14 height 14
click at [165, 266] on input "I want CPR only if my treatment team thought it was appropriate." at bounding box center [165, 265] width 1 height 1
checkbox input "true"
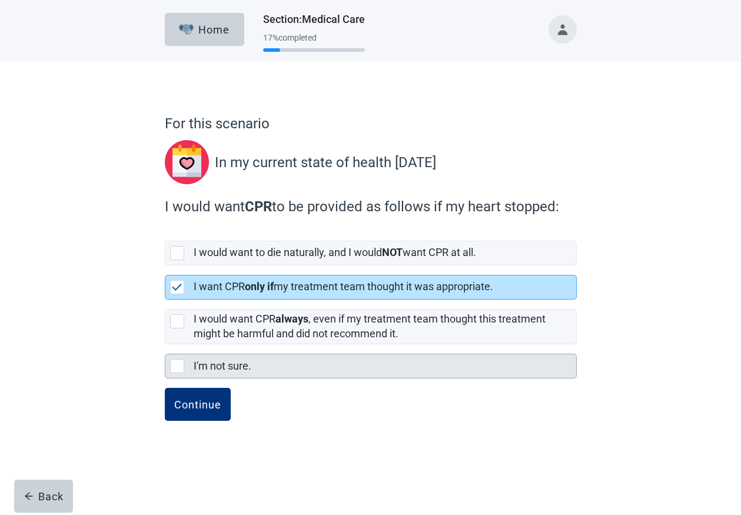
click at [175, 365] on div "I'm not sure., checkbox, not selected" at bounding box center [177, 366] width 14 height 14
click at [165, 345] on input "I'm not sure." at bounding box center [165, 344] width 1 height 1
checkbox input "true"
checkbox input "false"
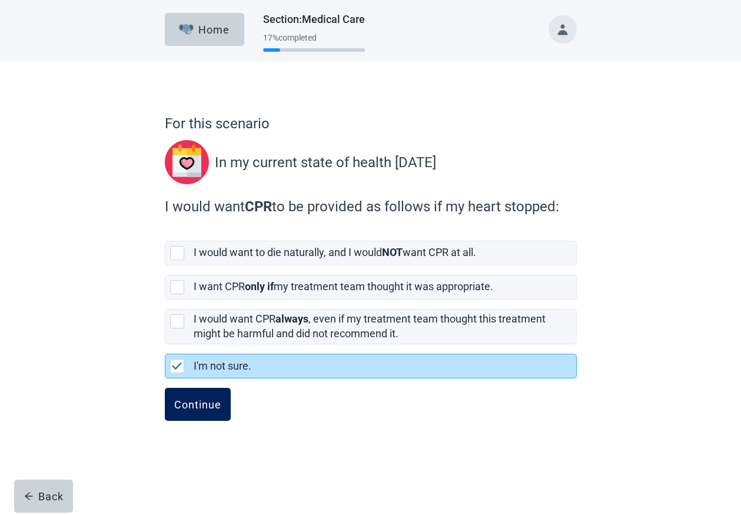
click at [186, 403] on div "Continue" at bounding box center [197, 404] width 47 height 12
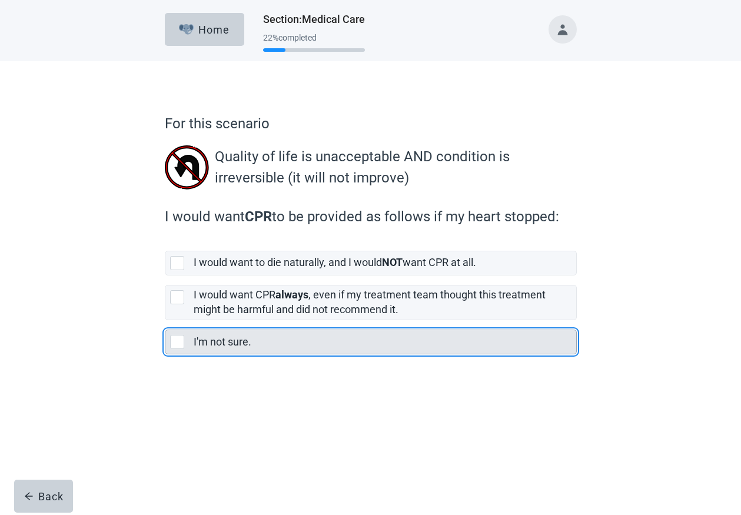
click at [178, 343] on div "I'm not sure., checkbox, not selected" at bounding box center [177, 342] width 14 height 14
click at [165, 321] on input "I'm not sure." at bounding box center [165, 320] width 1 height 1
checkbox input "true"
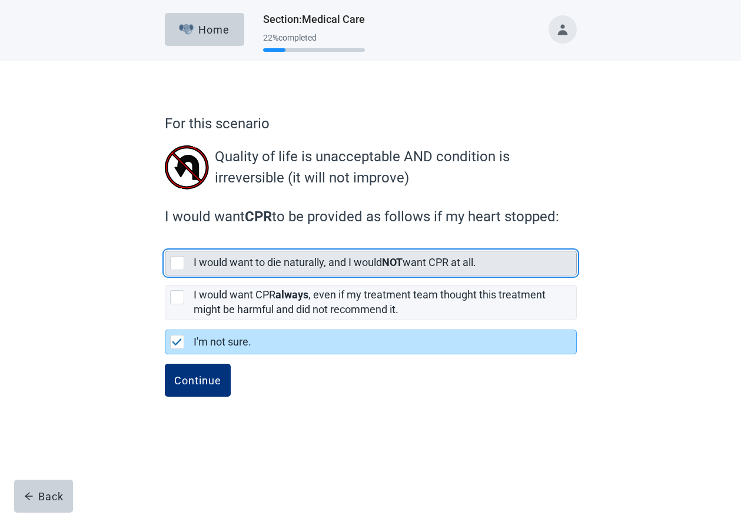
click at [181, 265] on div "[object Object], checkbox, not selected" at bounding box center [177, 263] width 14 height 14
click at [165, 242] on input "I would want to die naturally, and I would NOT want CPR at all." at bounding box center [165, 241] width 1 height 1
checkbox input "true"
checkbox input "false"
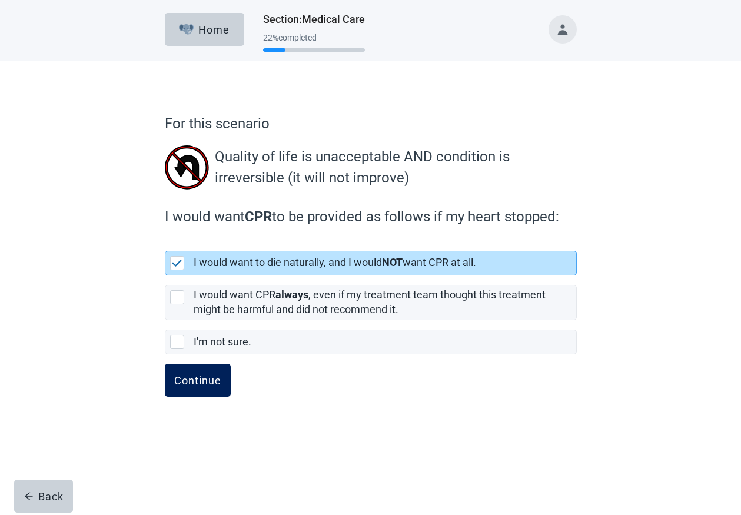
click at [208, 382] on div "Continue" at bounding box center [197, 380] width 47 height 12
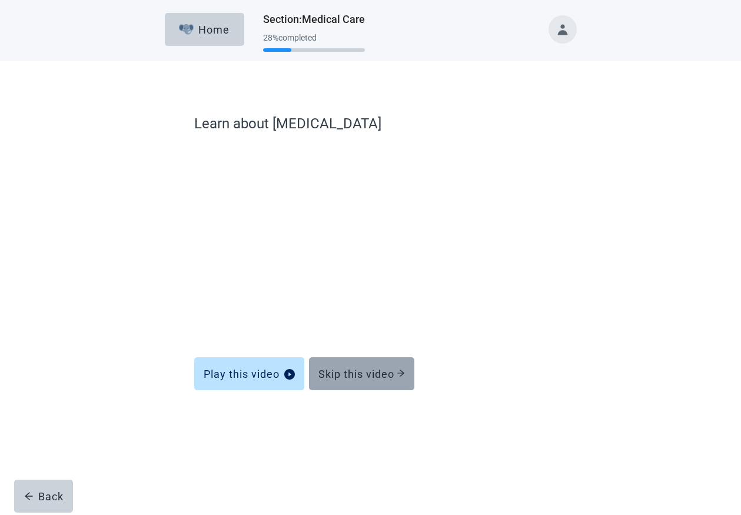
click at [370, 378] on div "Skip this video" at bounding box center [361, 374] width 87 height 12
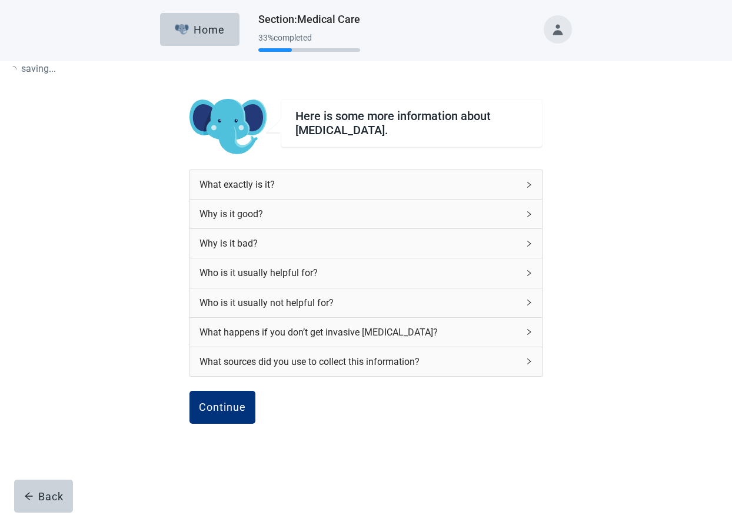
click at [383, 376] on div "What sources did you use to collect this information?" at bounding box center [366, 361] width 352 height 29
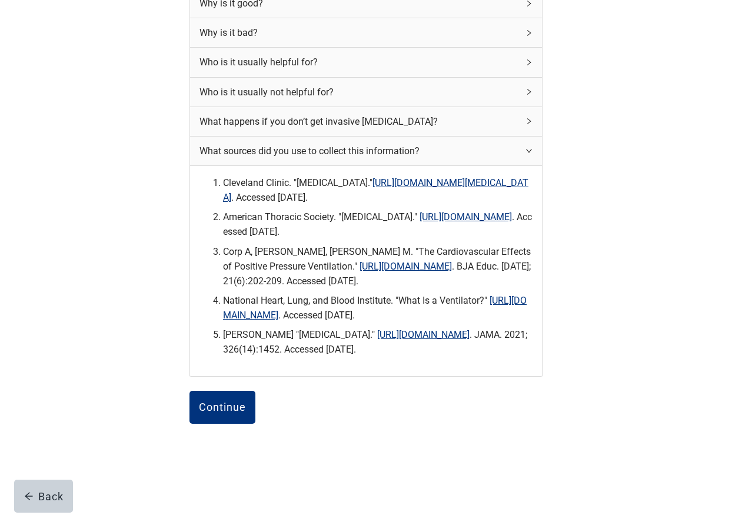
scroll to position [243, 0]
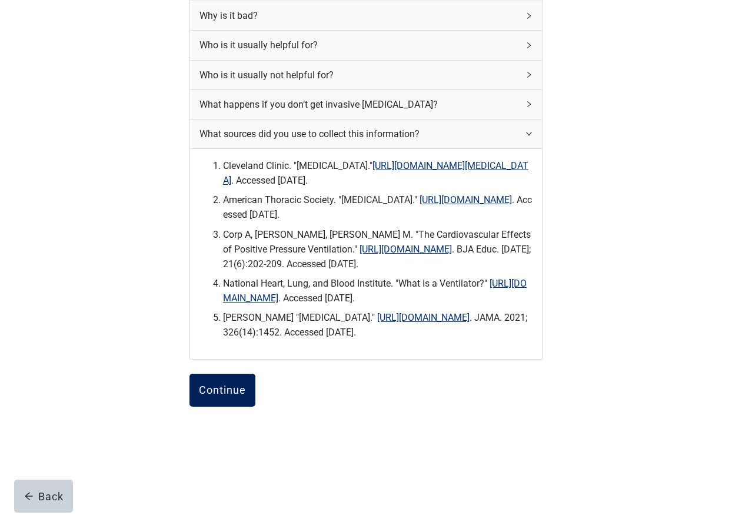
click at [221, 397] on button "Continue" at bounding box center [223, 390] width 66 height 33
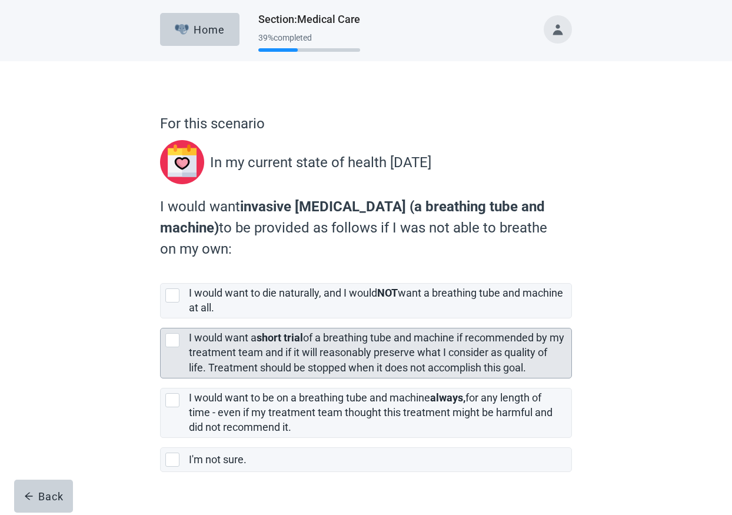
click at [177, 340] on div "[object Object], checkbox, not selected" at bounding box center [172, 340] width 14 height 14
click at [161, 319] on input "I would want a short trial of a breathing tube and machine if recommended by my…" at bounding box center [160, 318] width 1 height 1
checkbox input "true"
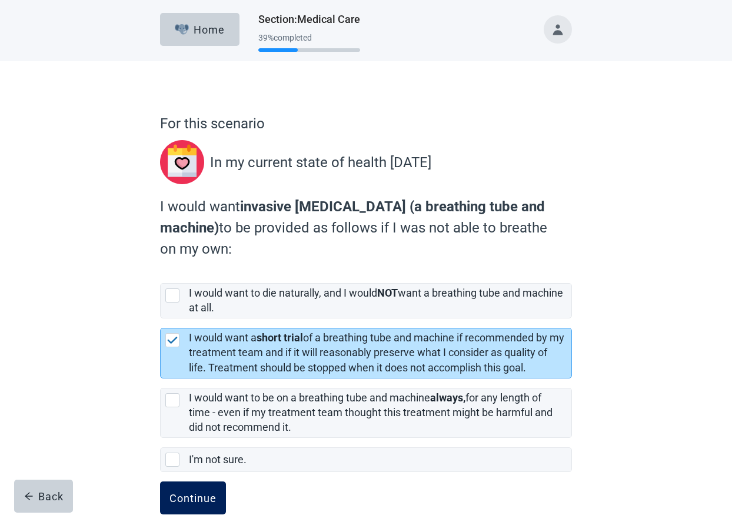
click at [196, 496] on div "Continue" at bounding box center [193, 498] width 47 height 12
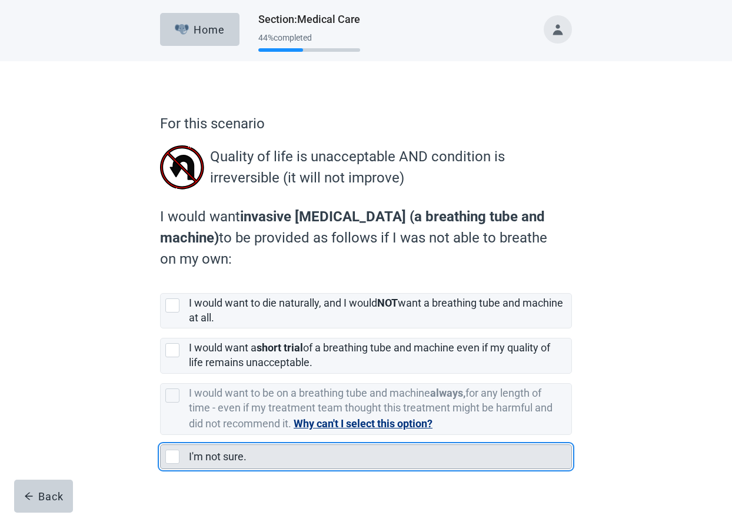
click at [171, 460] on div "I'm not sure., checkbox, not selected" at bounding box center [172, 457] width 14 height 14
click at [161, 436] on input "I'm not sure." at bounding box center [160, 435] width 1 height 1
checkbox input "true"
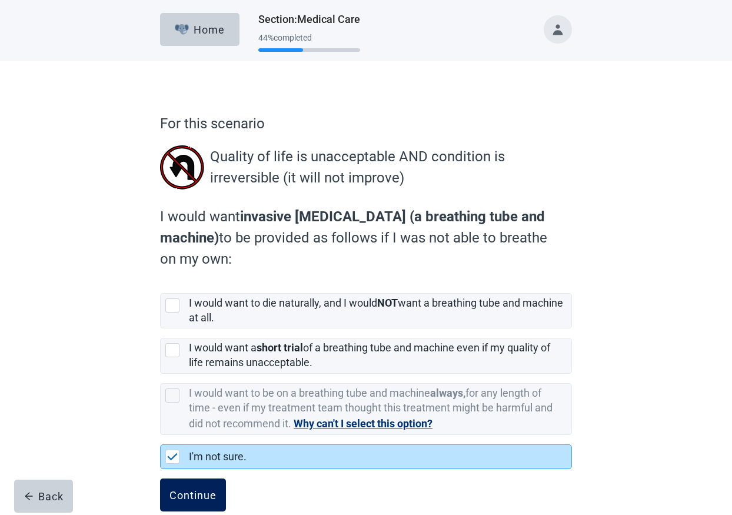
click at [186, 491] on div "Continue" at bounding box center [193, 495] width 47 height 12
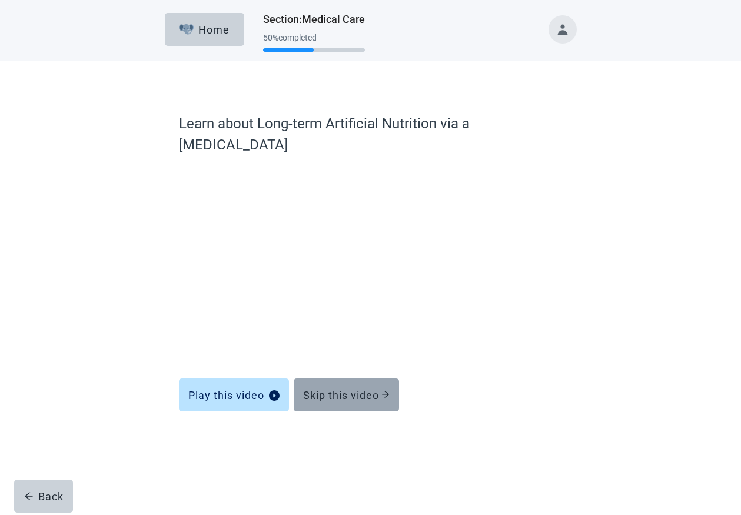
click at [368, 389] on div "Skip this video" at bounding box center [346, 395] width 87 height 12
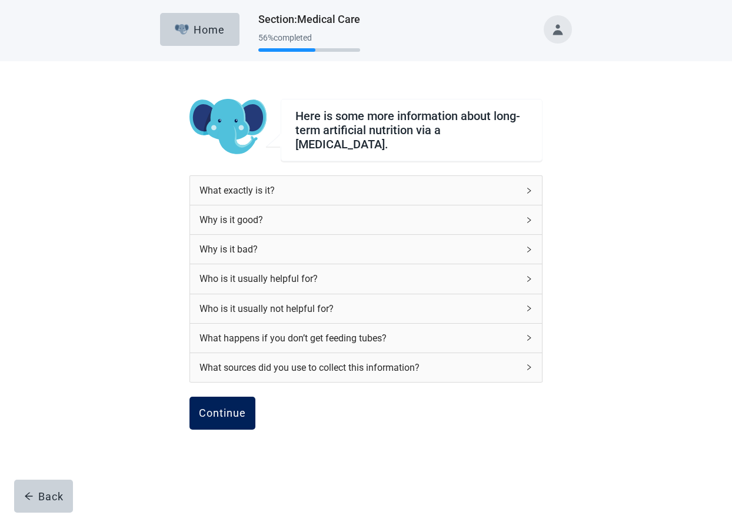
click at [222, 409] on div "Continue" at bounding box center [222, 413] width 47 height 12
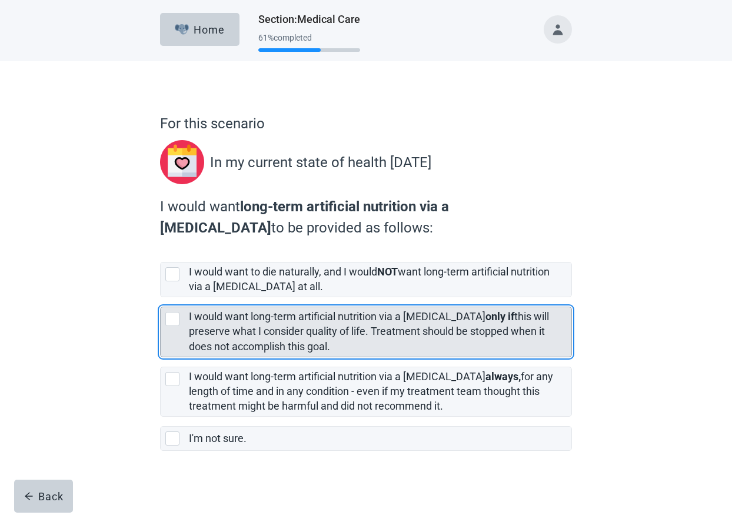
click at [170, 318] on div "[object Object], checkbox, not selected" at bounding box center [172, 319] width 14 height 14
click at [161, 298] on input "I would want long-term artificial nutrition via a [MEDICAL_DATA] only if this w…" at bounding box center [160, 297] width 1 height 1
checkbox input "true"
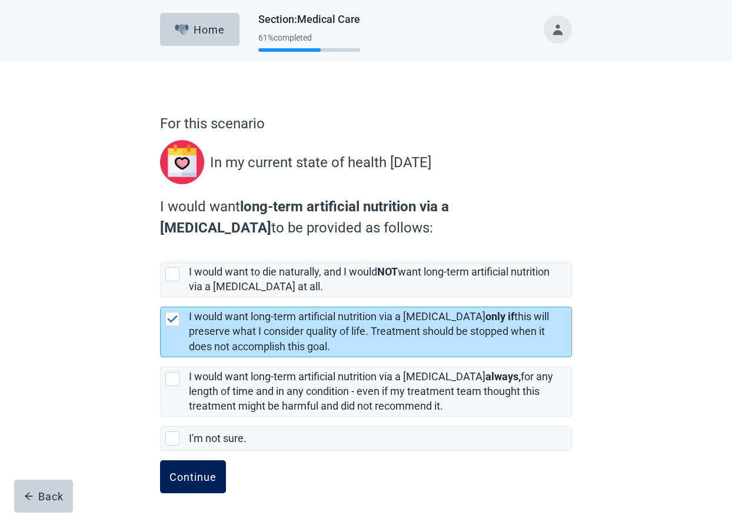
click at [191, 479] on div "Continue" at bounding box center [193, 477] width 47 height 12
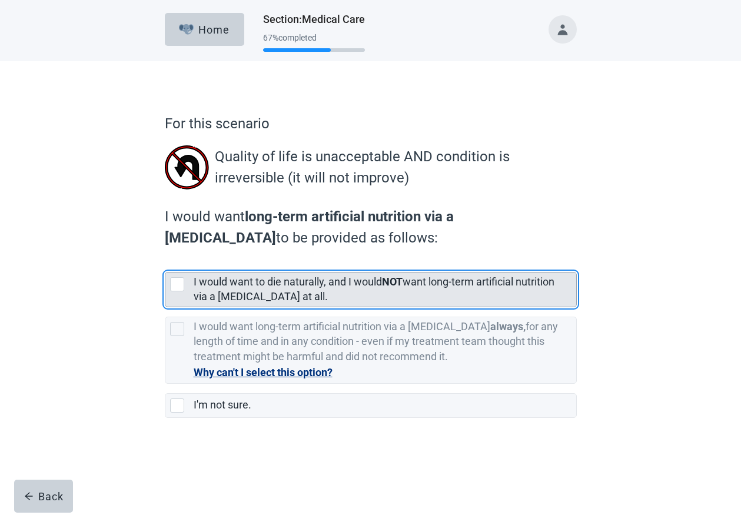
click at [182, 287] on div "[object Object], checkbox, not selected" at bounding box center [177, 284] width 14 height 14
click at [165, 263] on input "I would want to die naturally, and I would NOT want long-term artificial nutrit…" at bounding box center [165, 263] width 1 height 1
checkbox input "true"
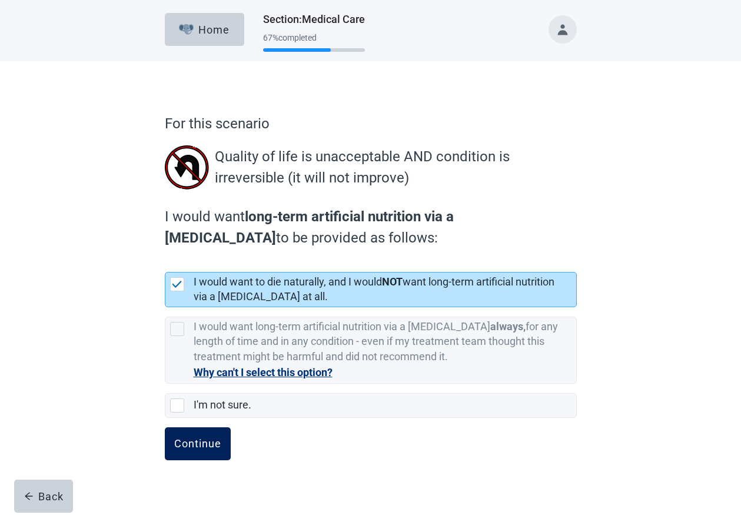
click at [204, 444] on div "Continue" at bounding box center [197, 444] width 47 height 12
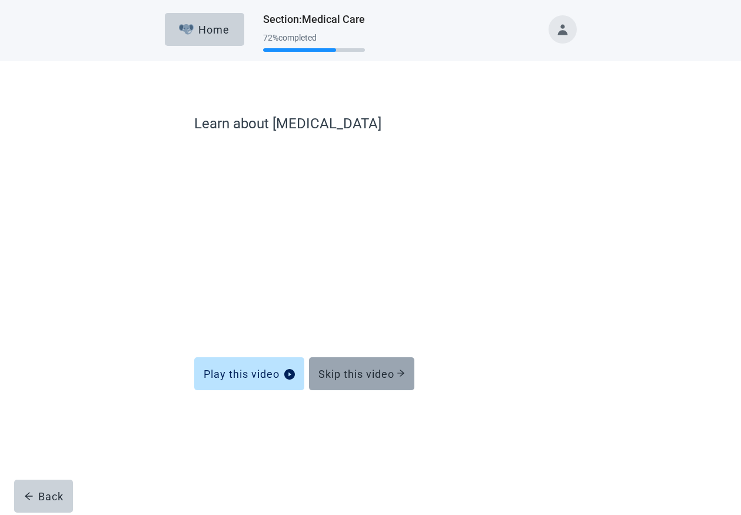
click at [368, 371] on div "Skip this video" at bounding box center [361, 374] width 87 height 12
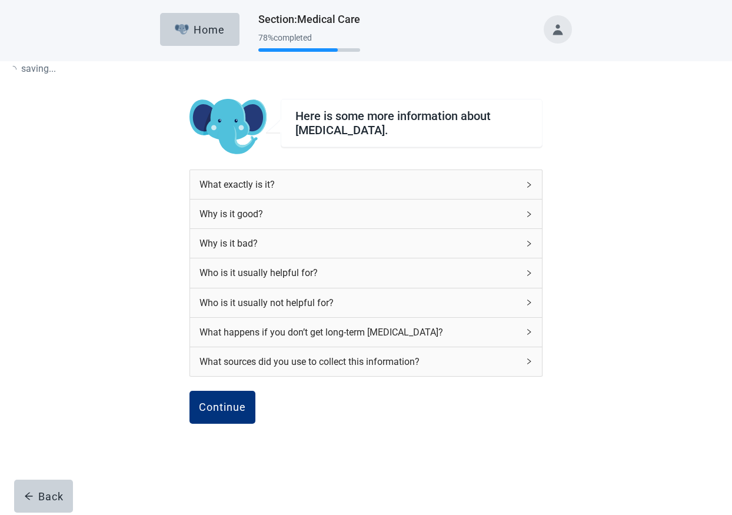
click at [393, 373] on div "What sources did you use to collect this information?" at bounding box center [366, 361] width 352 height 29
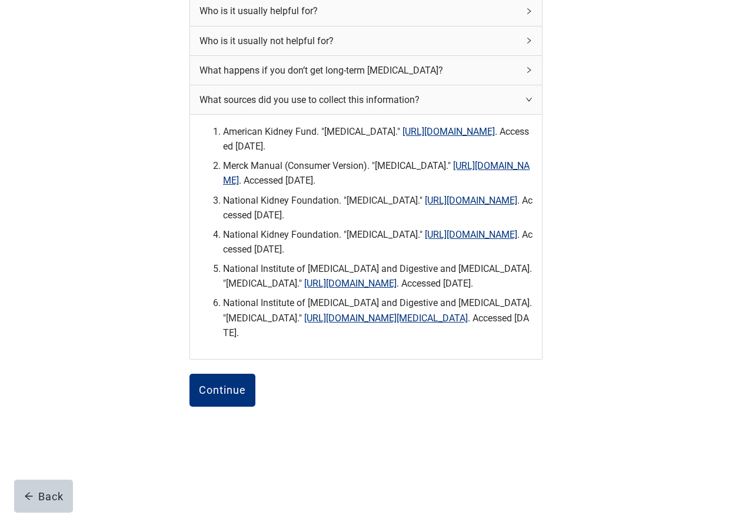
scroll to position [299, 0]
click at [218, 406] on button "Continue" at bounding box center [223, 390] width 66 height 33
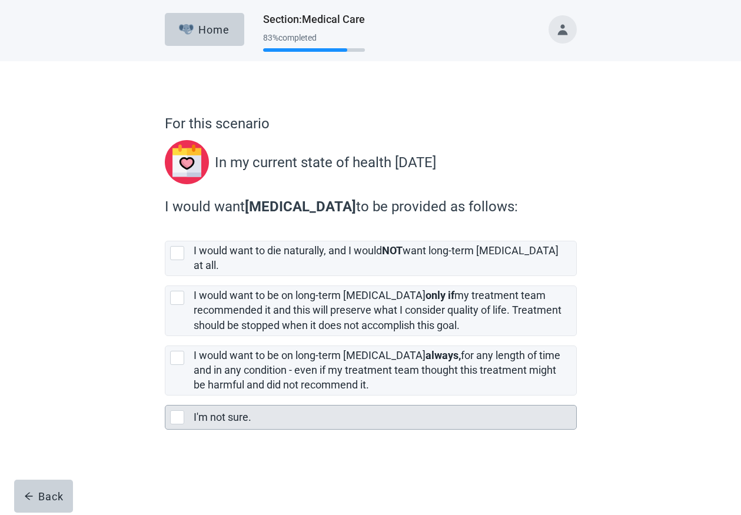
click at [178, 410] on div "I'm not sure., checkbox, not selected" at bounding box center [177, 417] width 14 height 14
click at [165, 396] on input "I'm not sure." at bounding box center [165, 396] width 1 height 1
checkbox input "true"
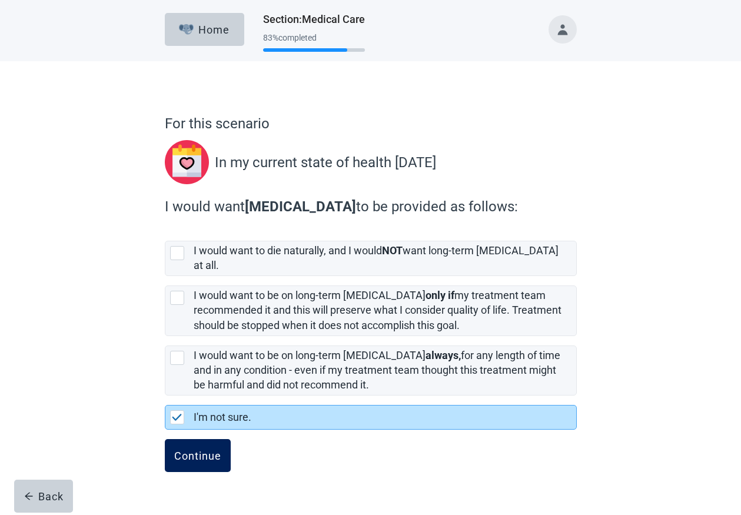
click at [201, 450] on div "Continue" at bounding box center [197, 456] width 47 height 12
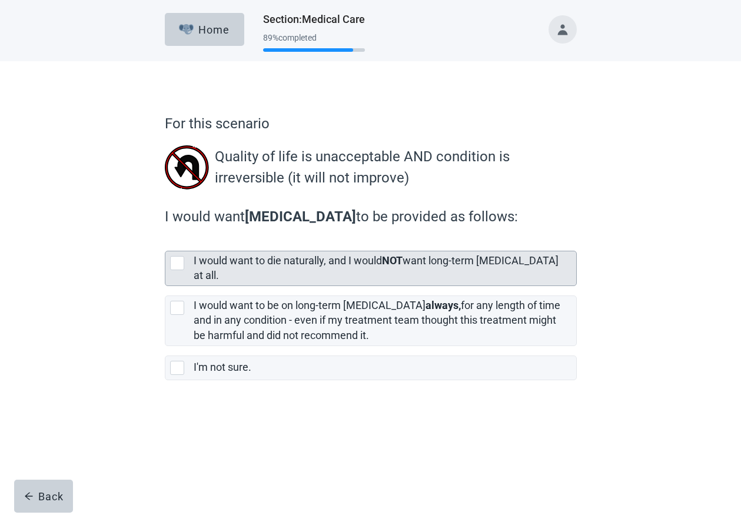
click at [180, 262] on div "[object Object], checkbox, not selected" at bounding box center [177, 263] width 14 height 14
click at [165, 242] on input "I would want to die naturally, and I would NOT want long-term [MEDICAL_DATA] at…" at bounding box center [165, 241] width 1 height 1
checkbox input "true"
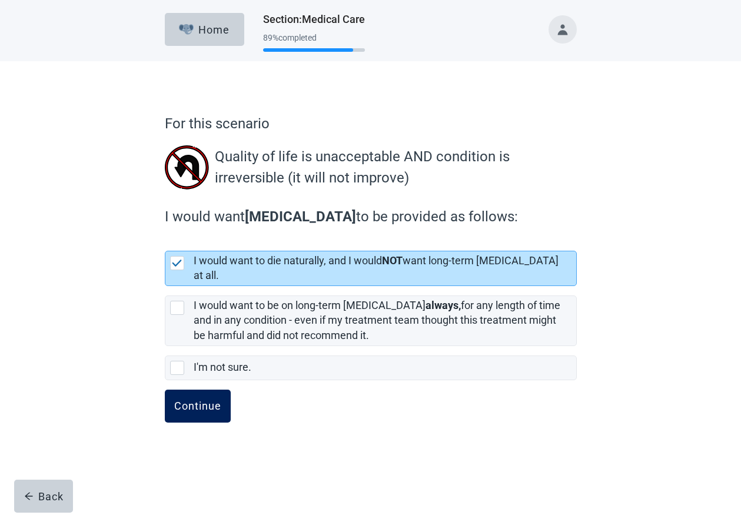
click at [200, 400] on div "Continue" at bounding box center [197, 406] width 47 height 12
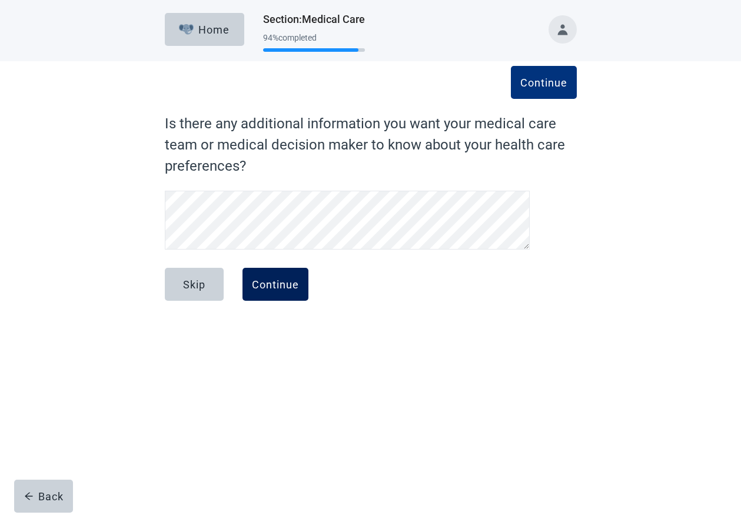
click at [292, 287] on div "Continue" at bounding box center [275, 284] width 47 height 12
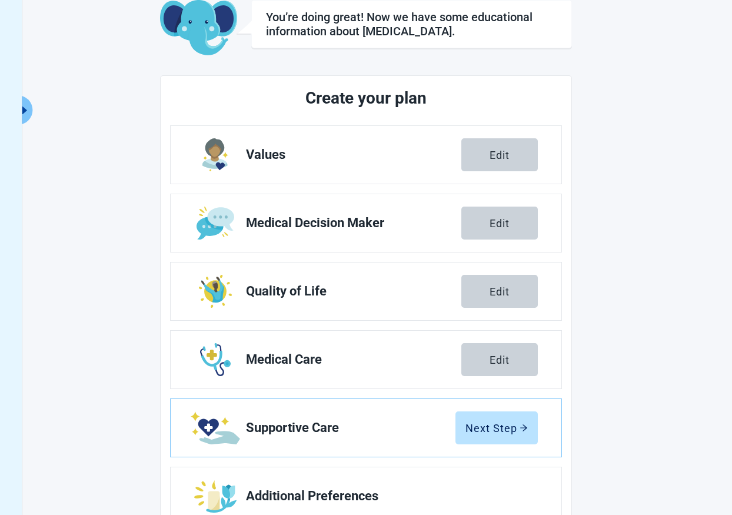
scroll to position [111, 0]
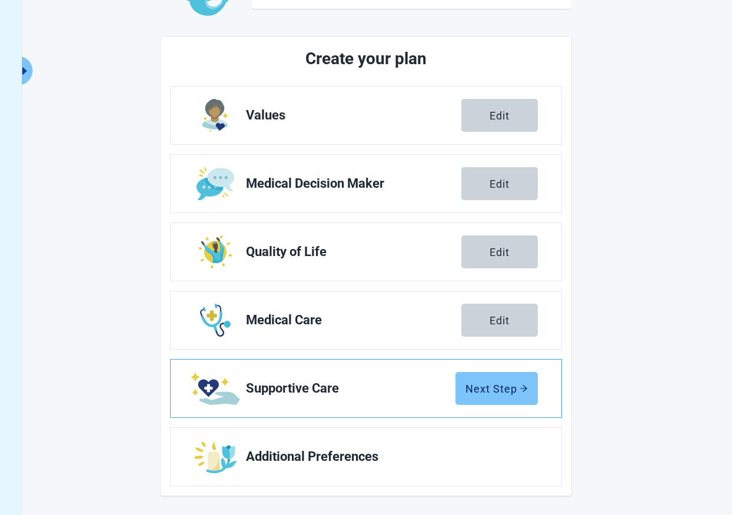
click at [499, 391] on div "Next Step" at bounding box center [497, 389] width 62 height 12
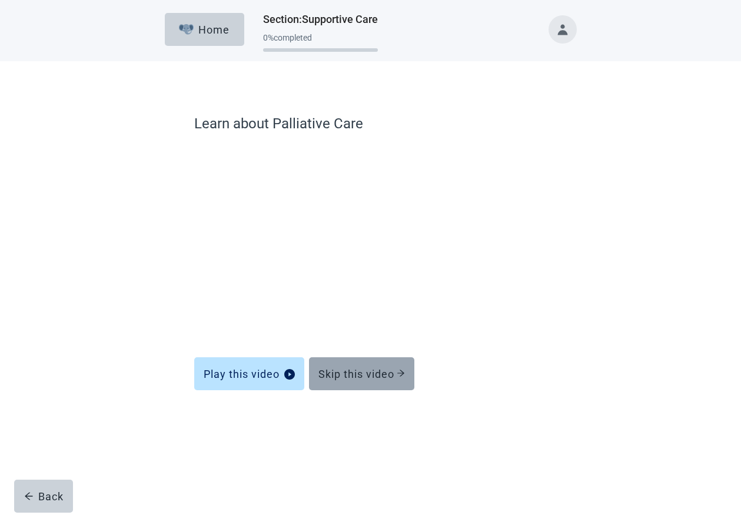
click at [378, 371] on div "Skip this video" at bounding box center [361, 374] width 87 height 12
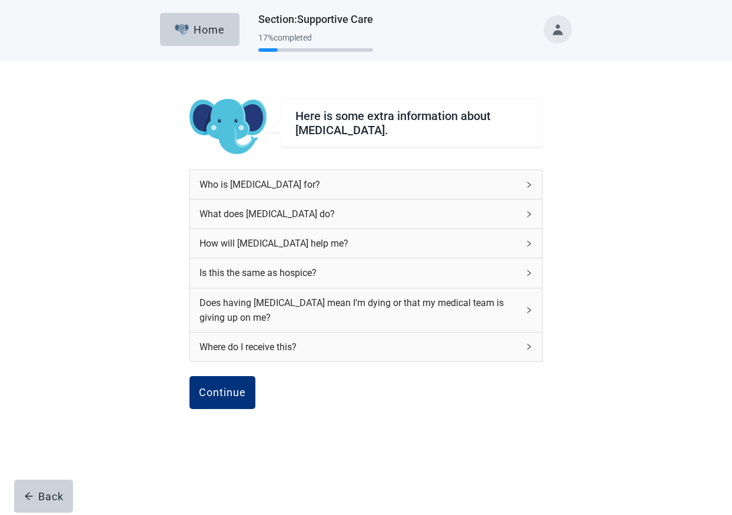
click at [528, 182] on icon "right" at bounding box center [529, 184] width 7 height 7
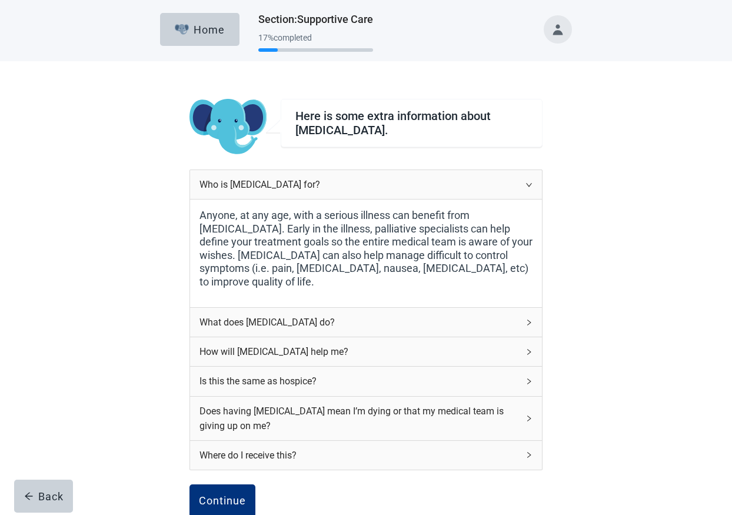
click at [530, 182] on icon "right" at bounding box center [529, 184] width 7 height 7
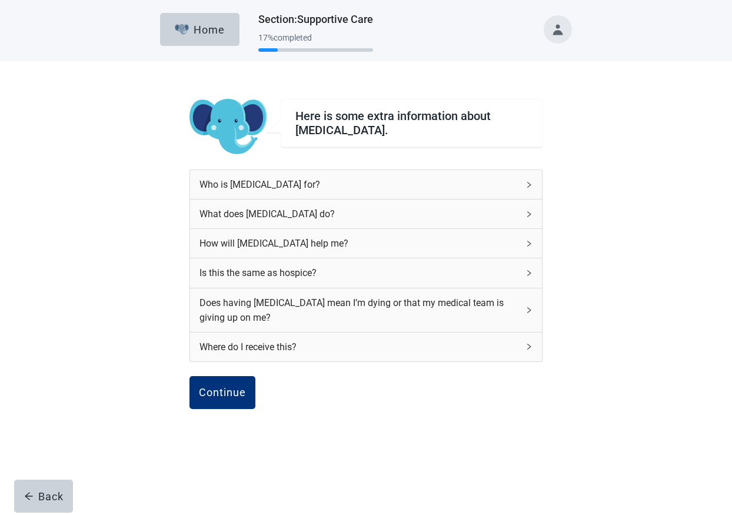
click at [526, 215] on icon "right" at bounding box center [529, 214] width 7 height 7
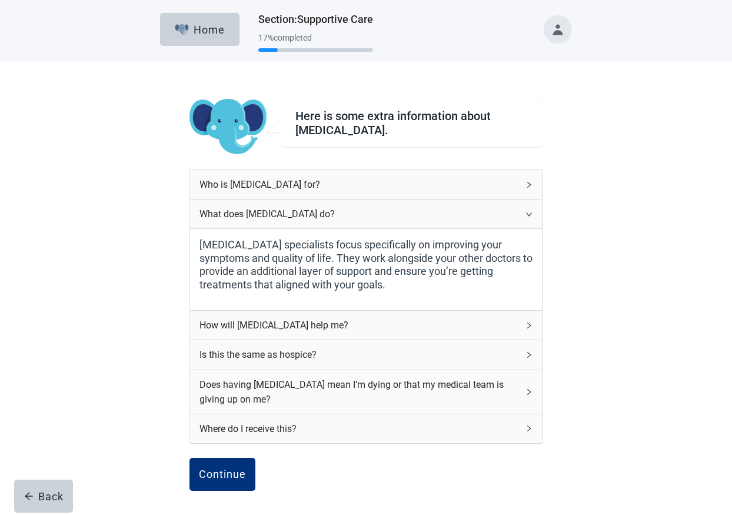
click at [526, 215] on icon "right" at bounding box center [529, 214] width 7 height 7
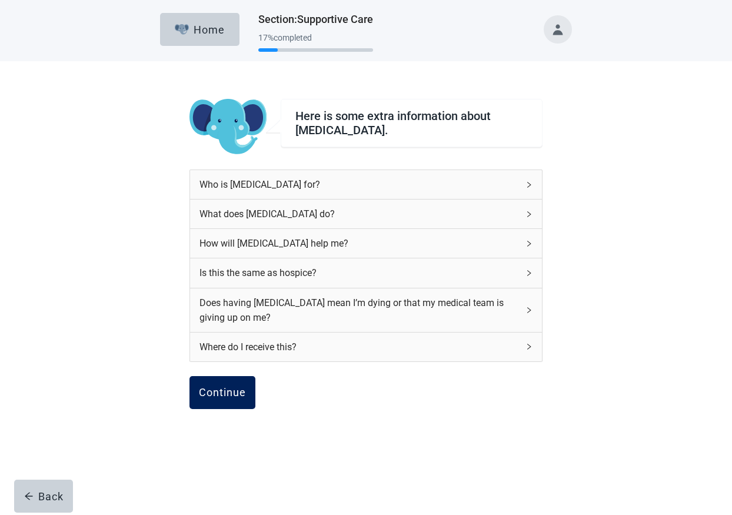
click at [235, 387] on div "Continue" at bounding box center [222, 393] width 47 height 12
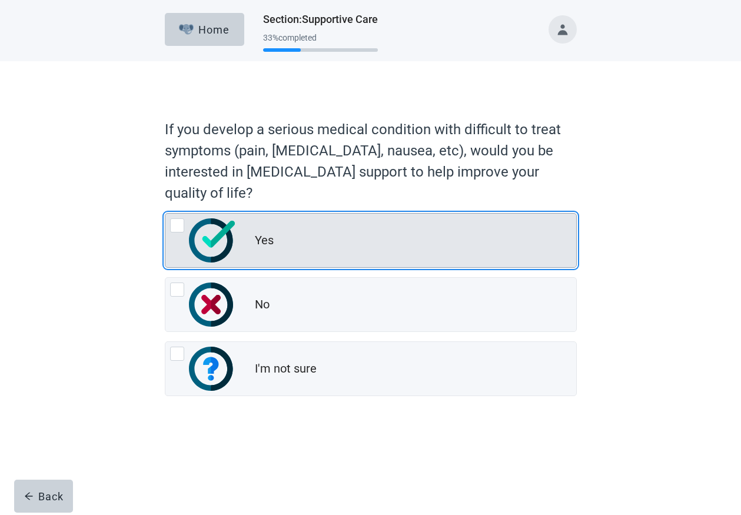
click at [174, 222] on div "Yes, radio button, not checked" at bounding box center [177, 225] width 14 height 14
click at [165, 214] on input "Yes" at bounding box center [165, 213] width 1 height 1
radio input "true"
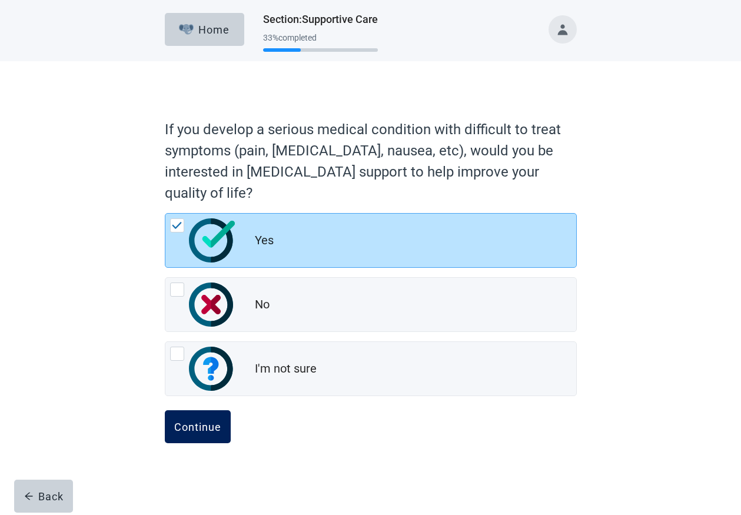
click at [204, 426] on div "Continue" at bounding box center [197, 427] width 47 height 12
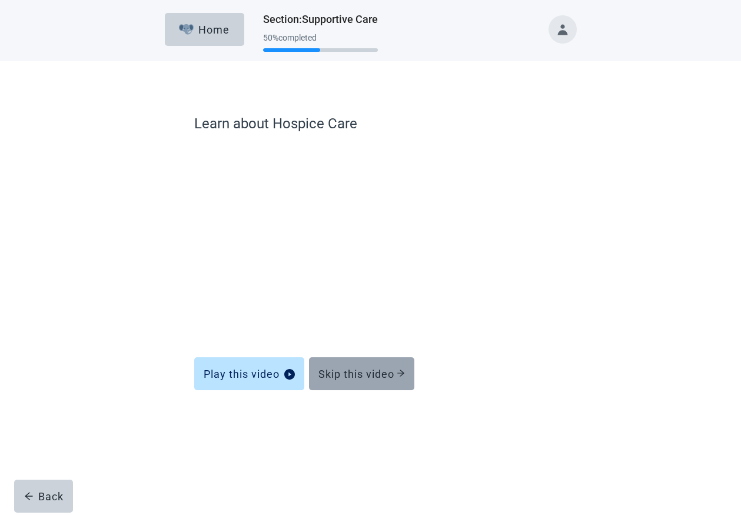
click at [356, 375] on div "Skip this video" at bounding box center [361, 374] width 87 height 12
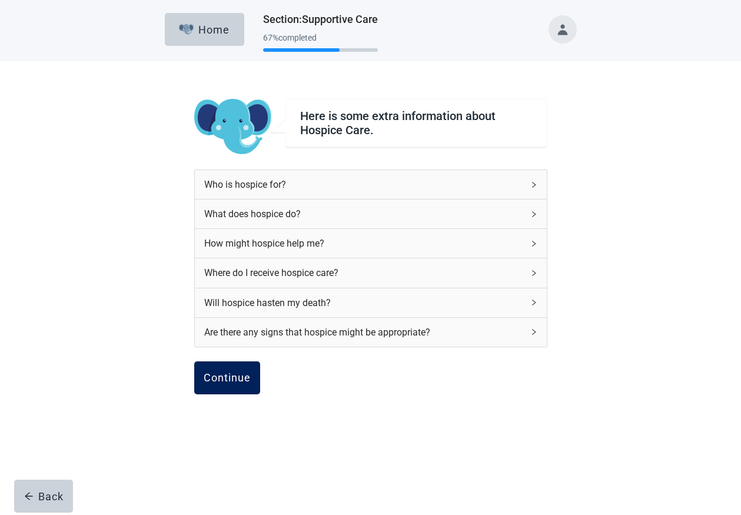
click at [231, 379] on div "Continue" at bounding box center [227, 378] width 47 height 12
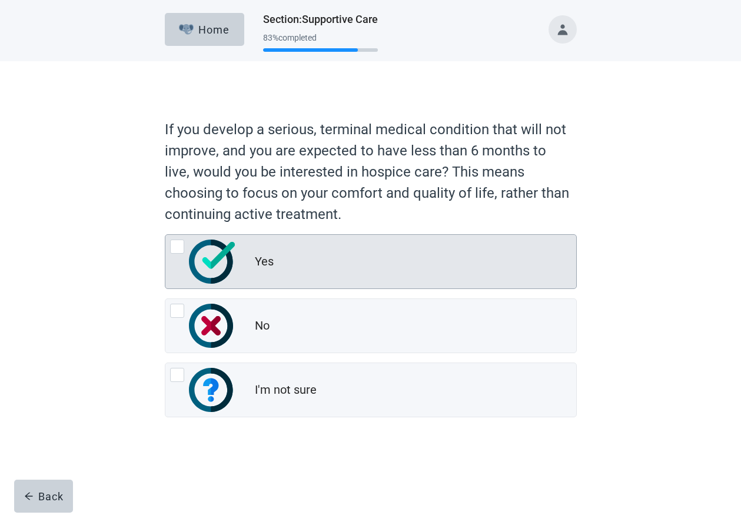
click at [173, 247] on div "Yes, radio button, not checked" at bounding box center [177, 247] width 14 height 14
click at [165, 235] on input "Yes" at bounding box center [165, 234] width 1 height 1
radio input "true"
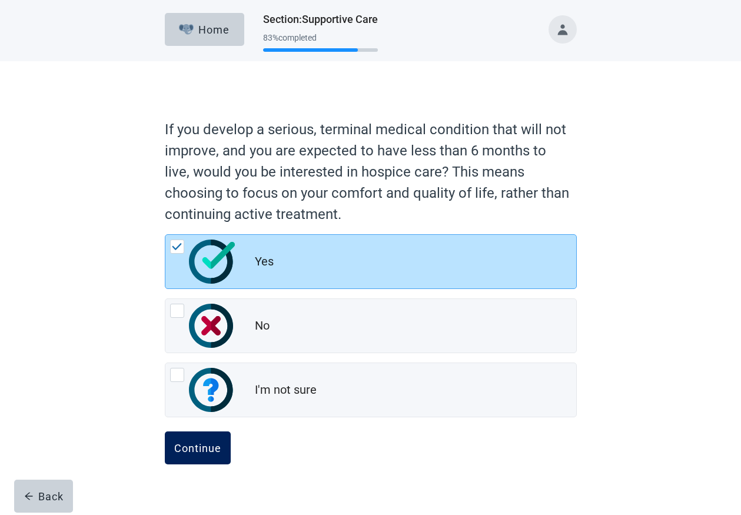
click at [199, 452] on div "Continue" at bounding box center [197, 448] width 47 height 12
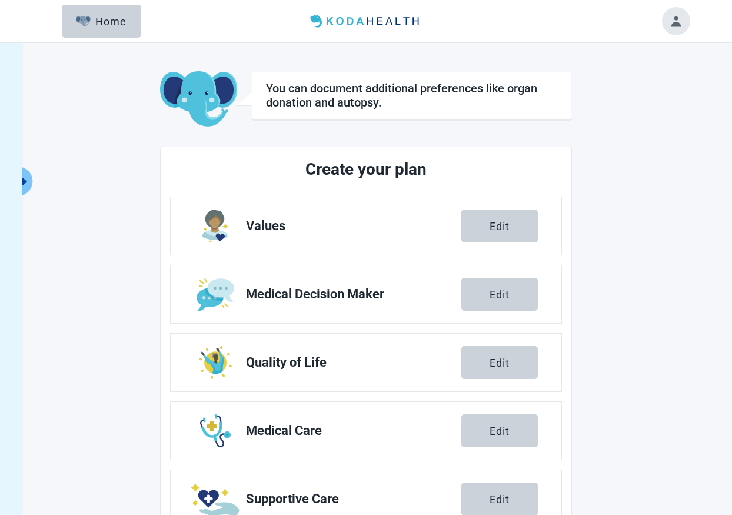
scroll to position [111, 0]
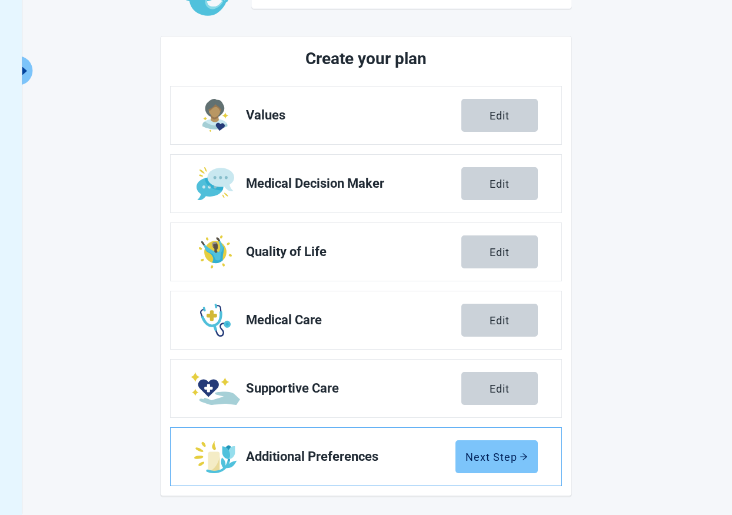
click at [486, 463] on div "Next Step" at bounding box center [497, 457] width 62 height 12
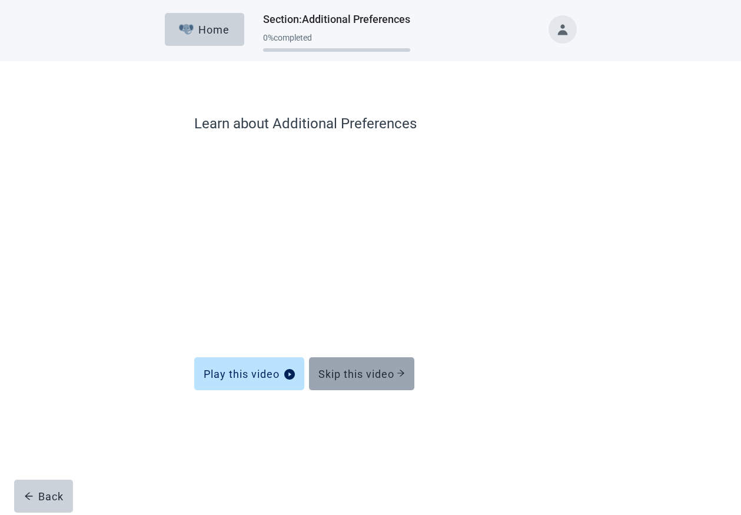
click at [399, 372] on icon "arrow-right" at bounding box center [401, 373] width 8 height 8
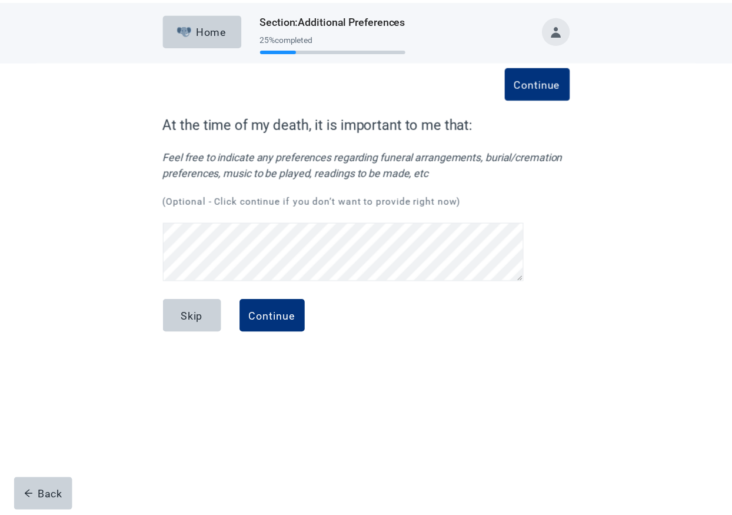
scroll to position [52, 0]
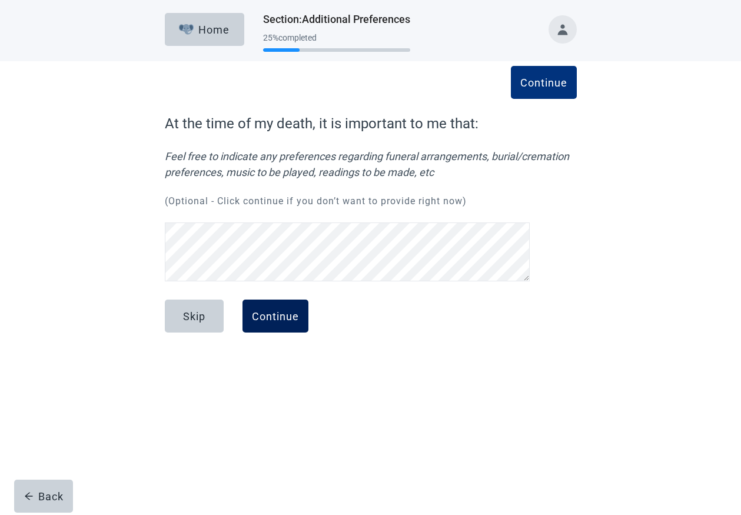
click at [281, 315] on div "Continue" at bounding box center [275, 316] width 47 height 12
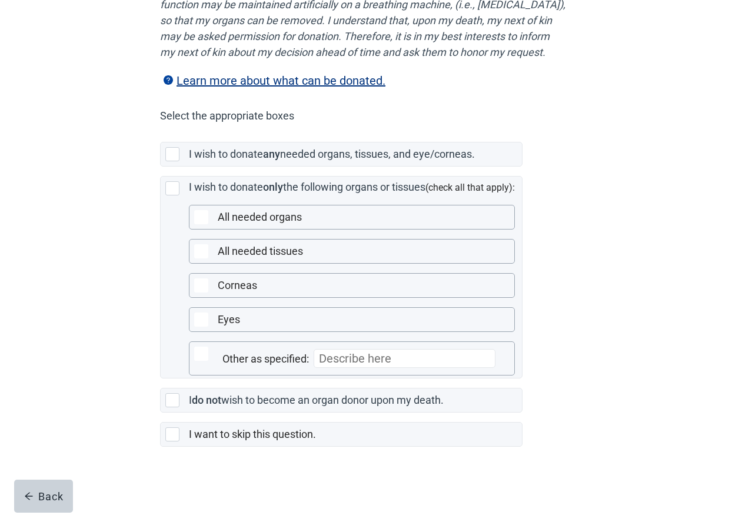
scroll to position [211, 0]
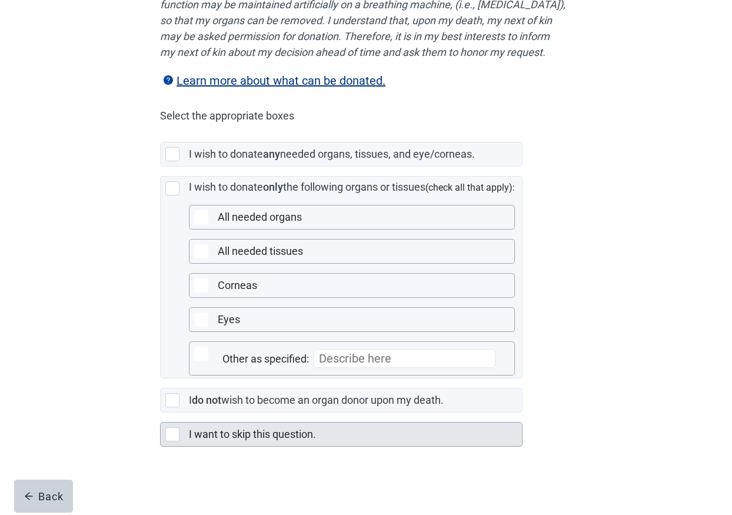
click at [171, 437] on div "Main content" at bounding box center [172, 434] width 14 height 14
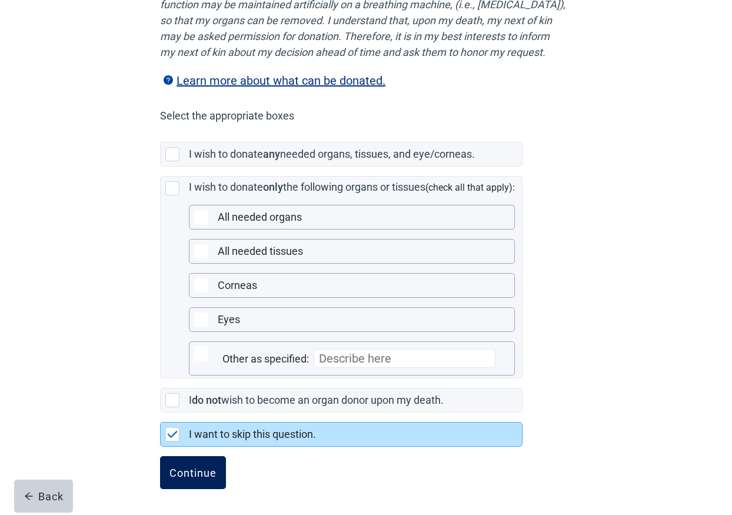
click at [194, 476] on div "Continue" at bounding box center [193, 473] width 47 height 12
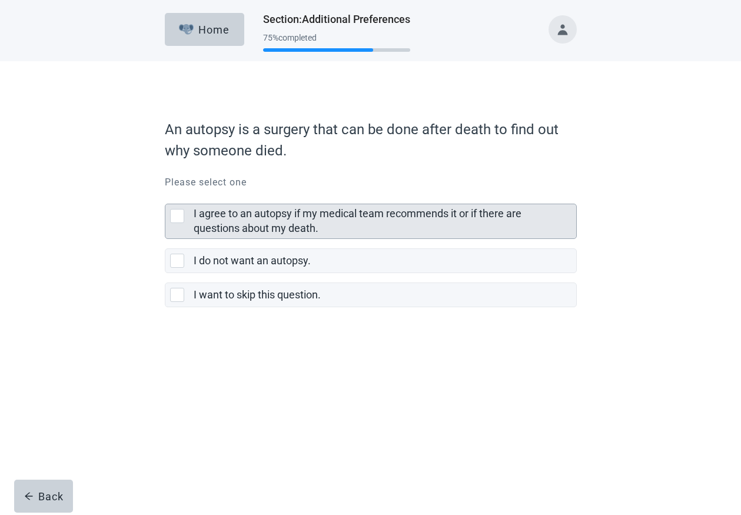
click at [178, 217] on div "I agree to an autopsy if my medical team recommends it or if there are question…" at bounding box center [177, 216] width 14 height 14
click at [165, 195] on input "I agree to an autopsy if my medical team recommends it or if there are question…" at bounding box center [165, 194] width 1 height 1
checkbox input "true"
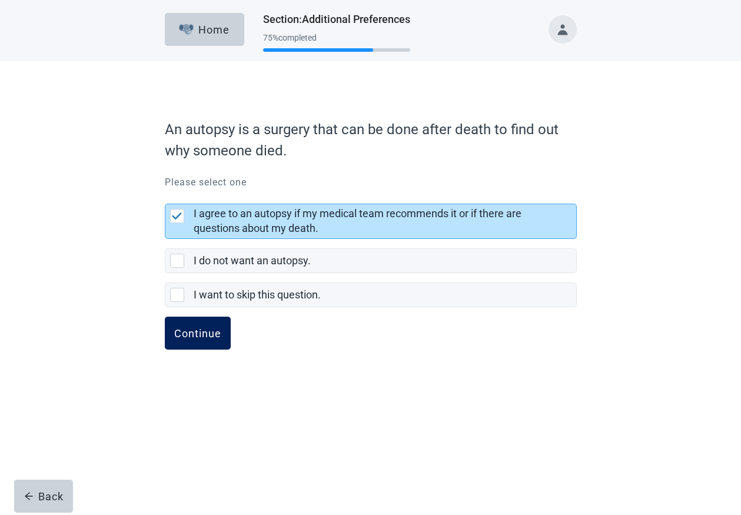
click at [196, 332] on div "Continue" at bounding box center [197, 333] width 47 height 12
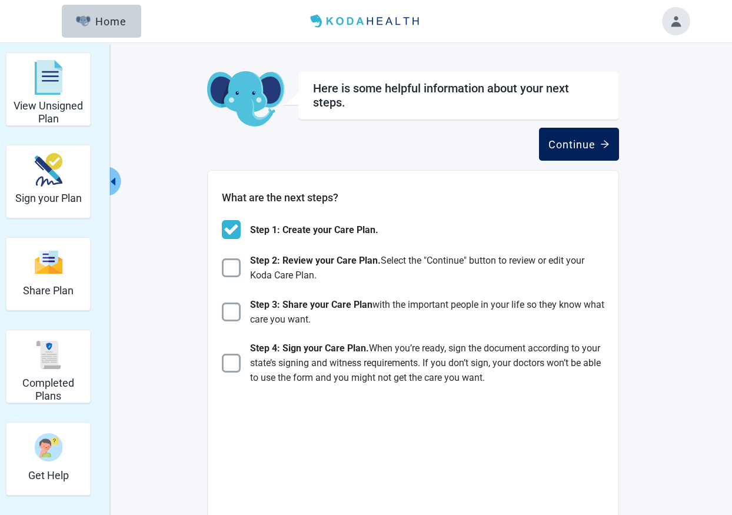
click at [578, 146] on div "Continue" at bounding box center [579, 144] width 61 height 12
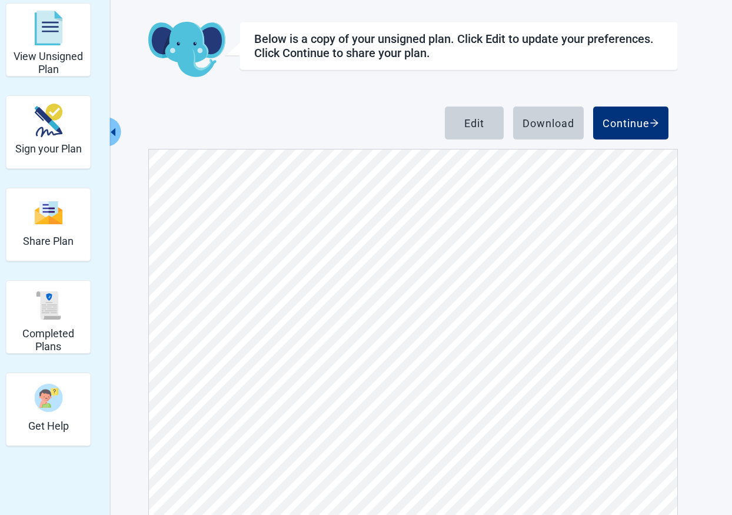
scroll to position [115, 0]
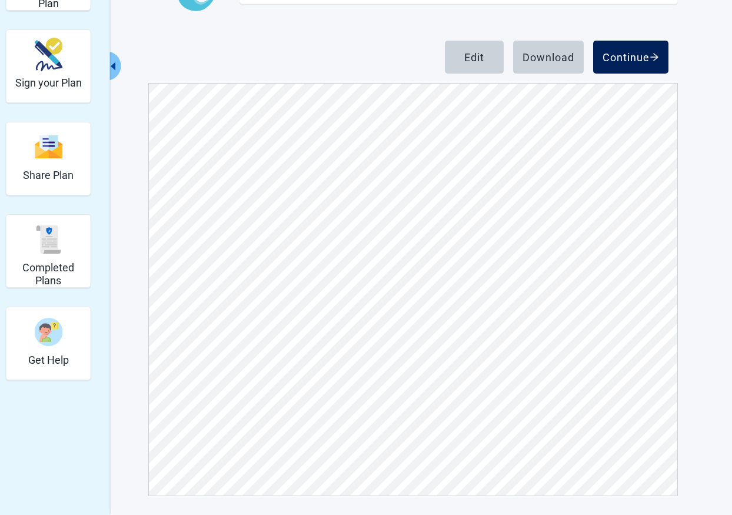
click at [639, 54] on div "Continue" at bounding box center [631, 57] width 57 height 12
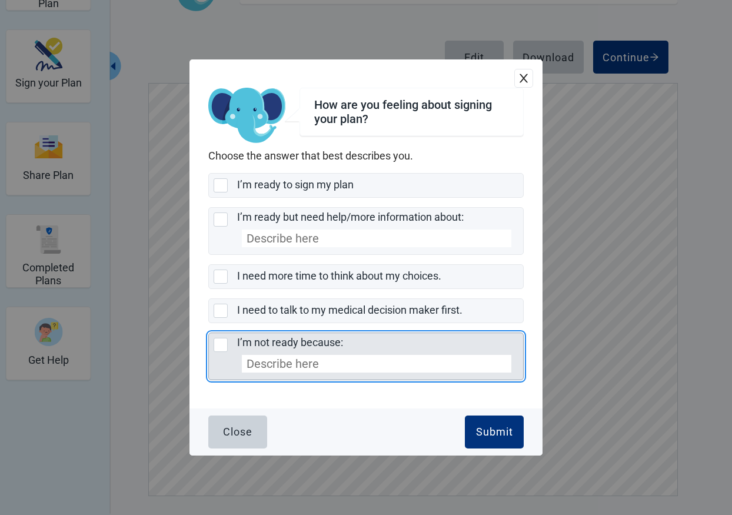
click at [221, 346] on div "I’m not ready because:, checkbox, not selected" at bounding box center [221, 345] width 14 height 14
click at [209, 333] on input "I’m not ready because:" at bounding box center [208, 333] width 1 height 1
checkbox input "true"
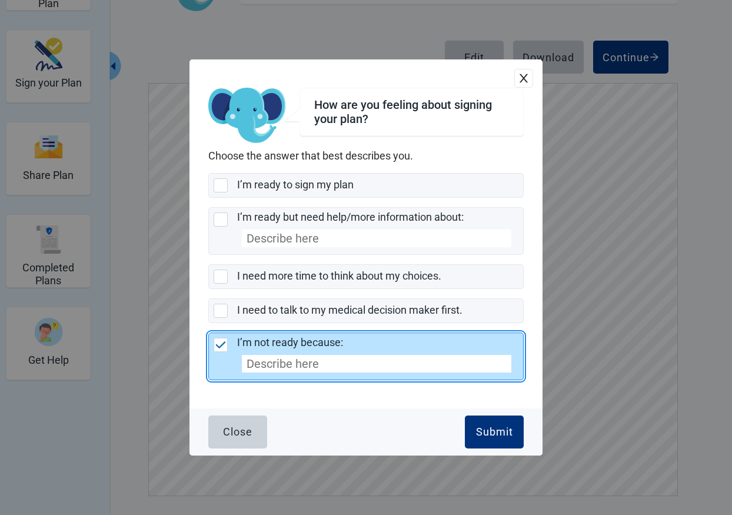
click at [263, 366] on input "I’m not ready because:" at bounding box center [377, 364] width 270 height 18
type input "I need to find someone who can witness an esignature"
click at [499, 431] on div "Submit" at bounding box center [494, 432] width 37 height 12
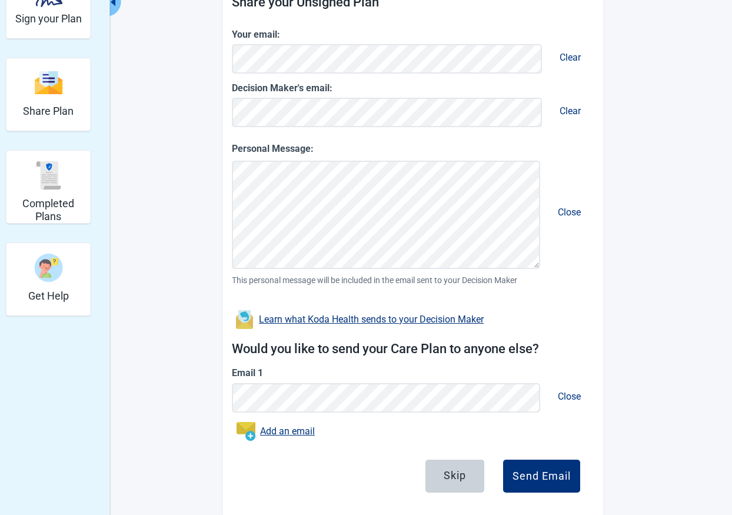
scroll to position [200, 0]
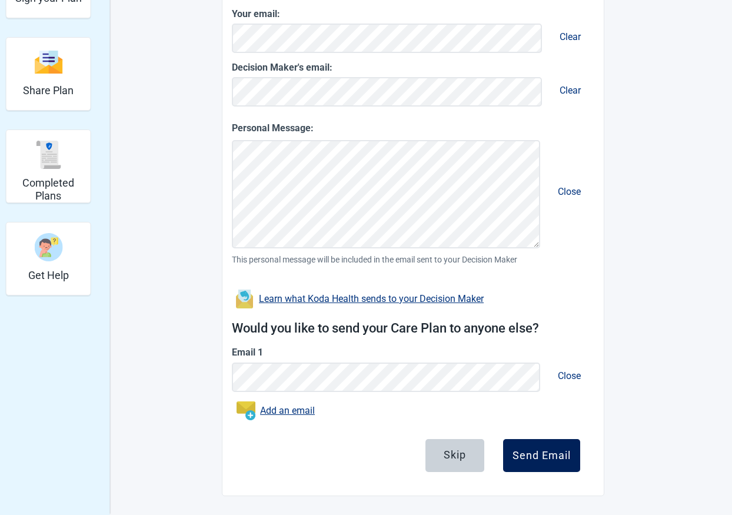
click at [547, 456] on div "Send Email" at bounding box center [542, 456] width 58 height 12
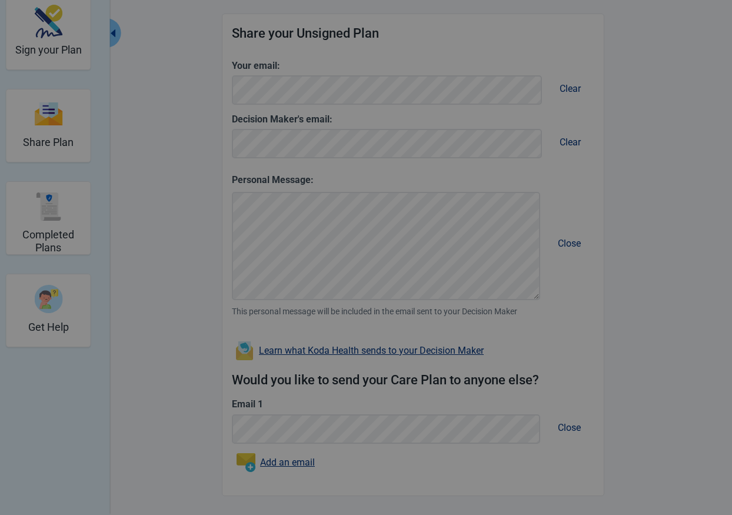
scroll to position [148, 0]
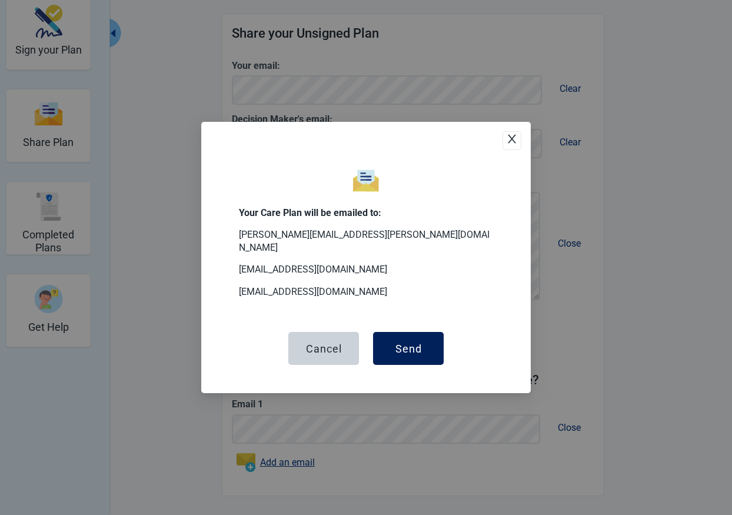
click at [422, 344] on button "Send" at bounding box center [408, 348] width 71 height 33
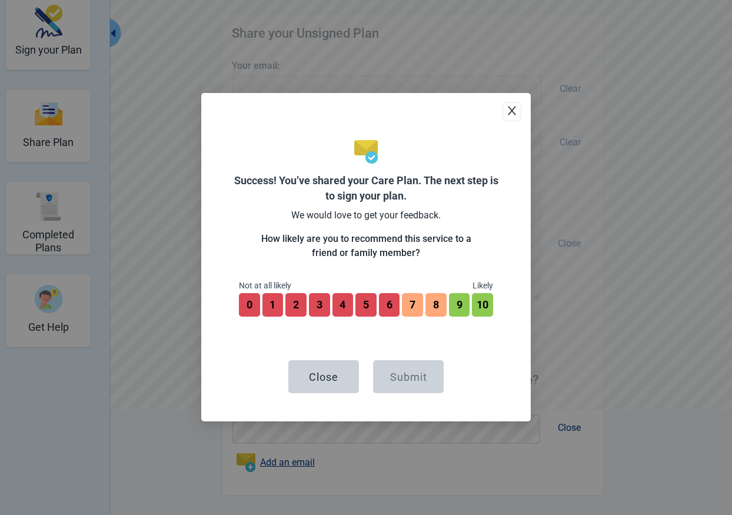
scroll to position [238, 0]
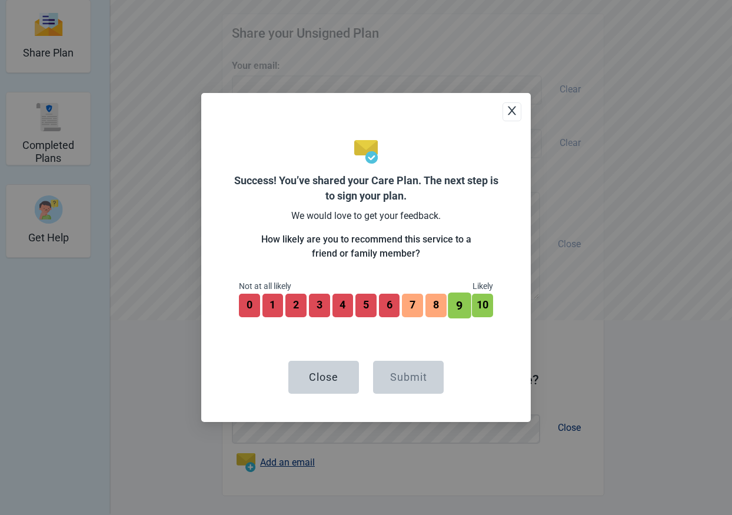
click at [466, 308] on button "9" at bounding box center [459, 306] width 23 height 26
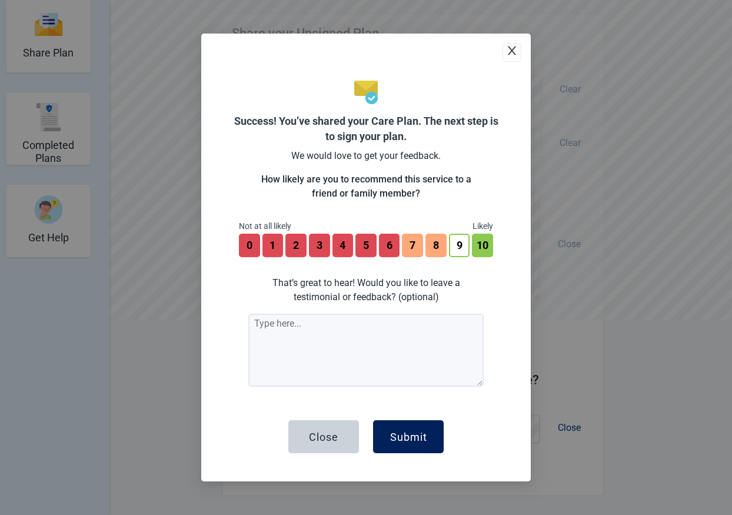
click at [413, 437] on div "Submit" at bounding box center [408, 437] width 37 height 12
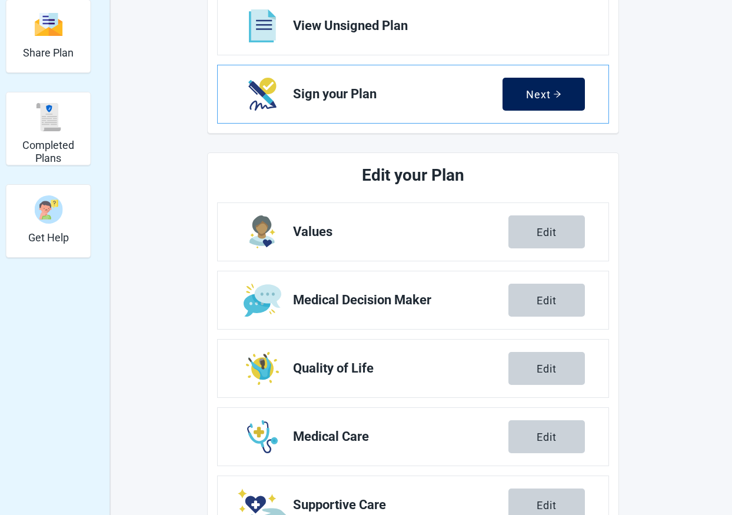
click at [544, 97] on div "Next" at bounding box center [543, 94] width 35 height 12
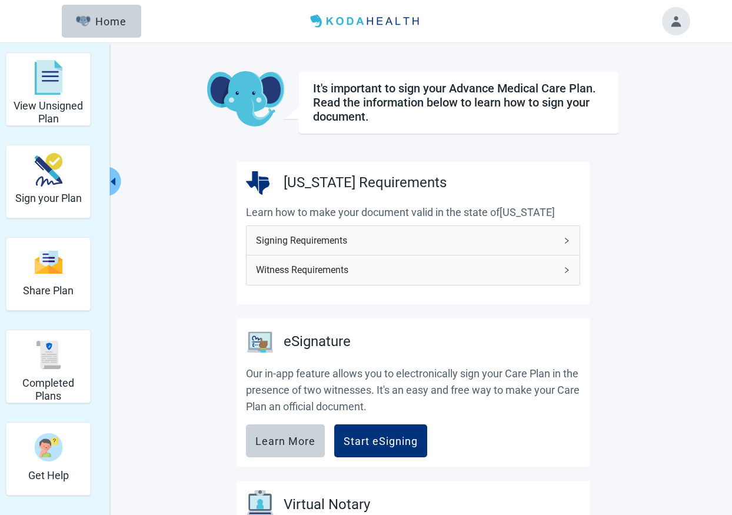
click at [569, 242] on icon "right" at bounding box center [566, 240] width 7 height 7
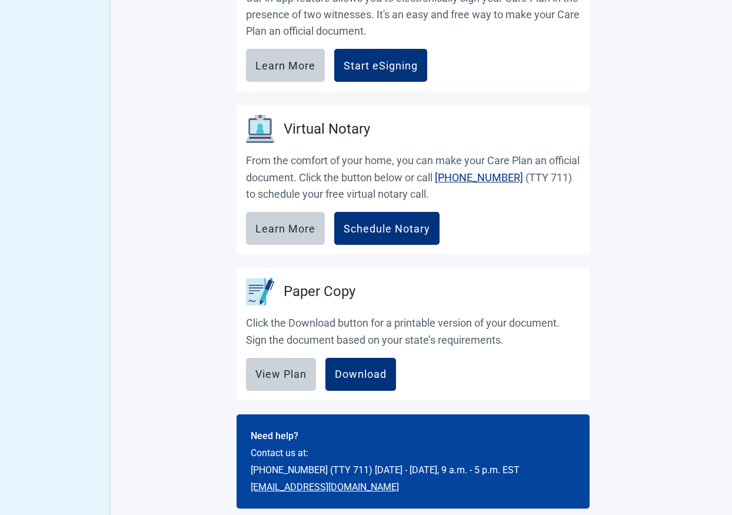
scroll to position [534, 0]
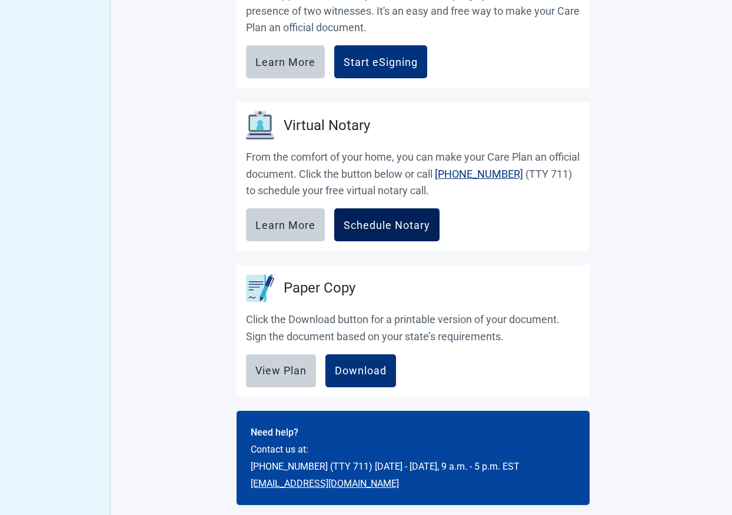
click at [396, 224] on div "Schedule Notary" at bounding box center [387, 225] width 87 height 12
